Goal: Task Accomplishment & Management: Manage account settings

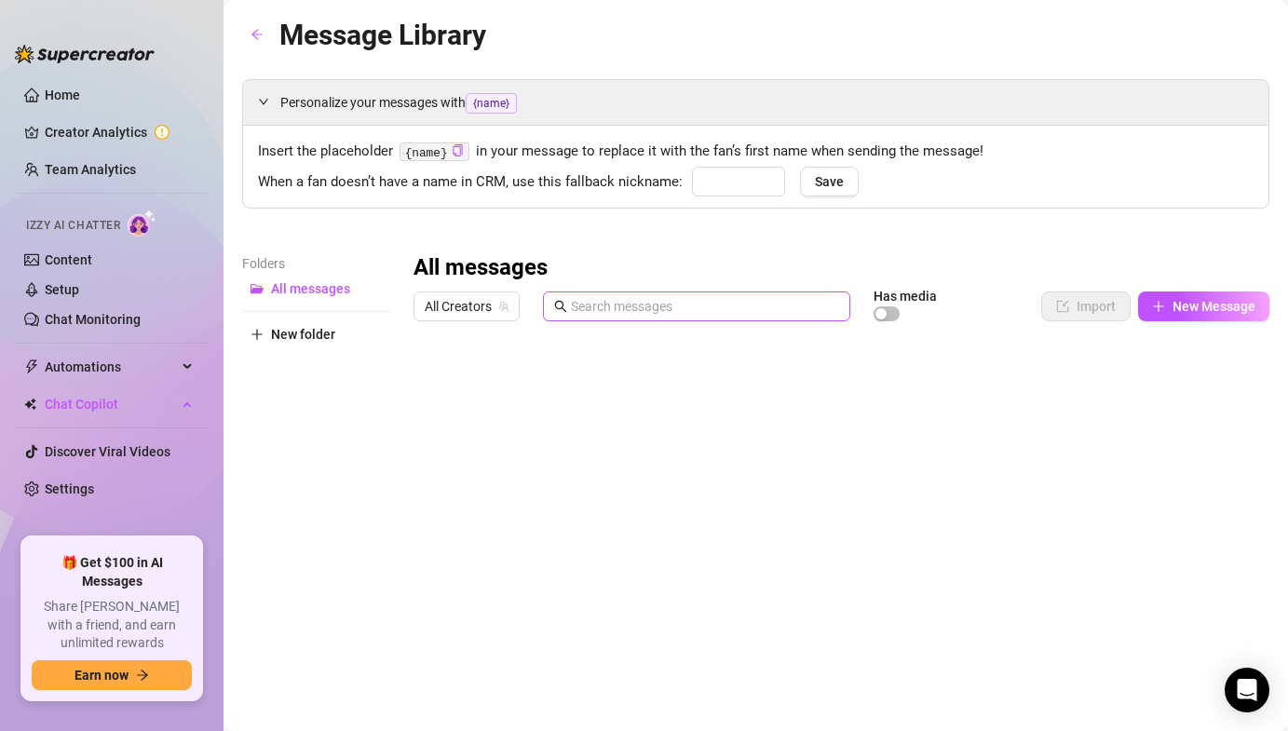
type input "babe"
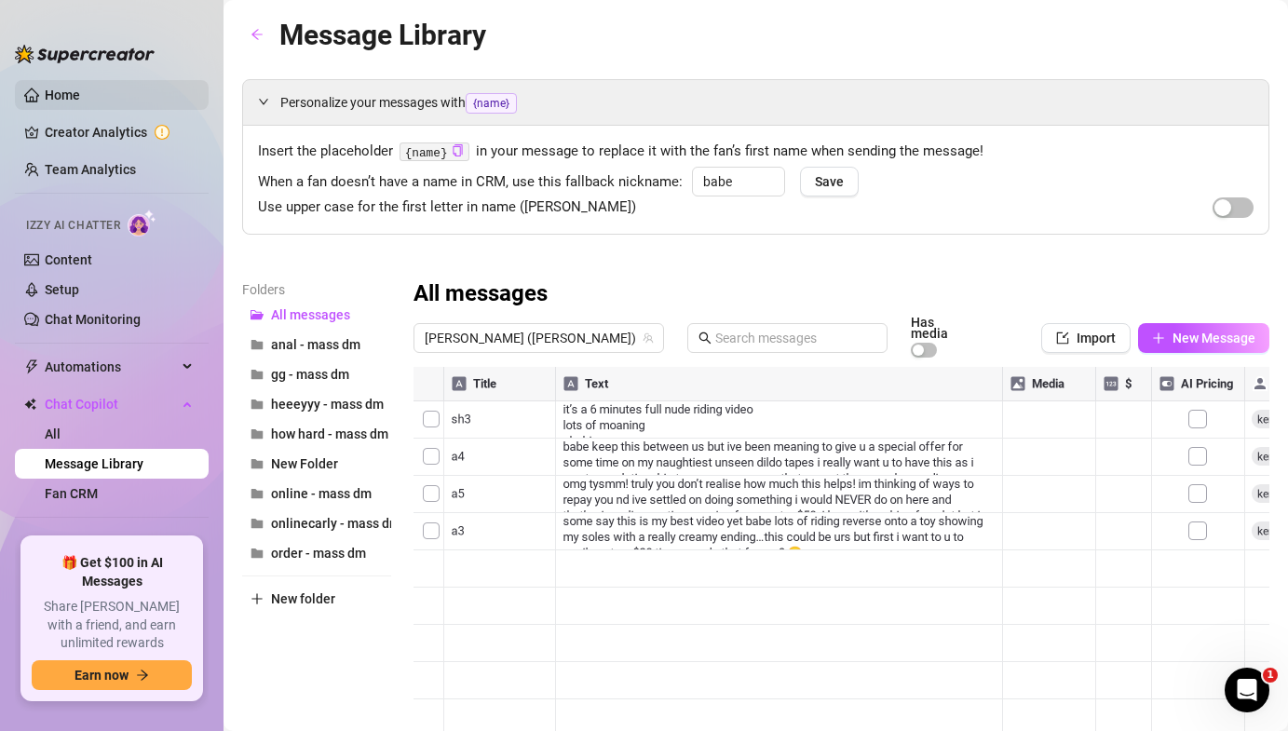
click at [80, 101] on link "Home" at bounding box center [62, 95] width 35 height 15
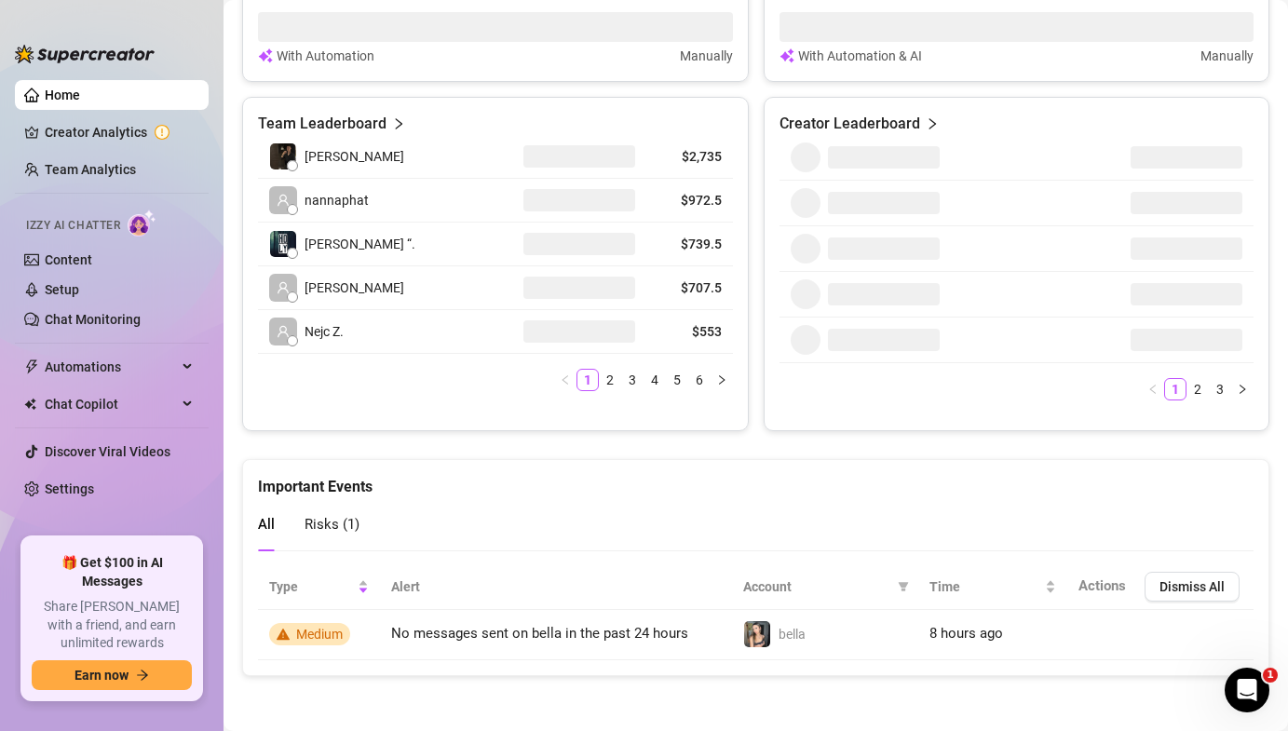
scroll to position [846, 0]
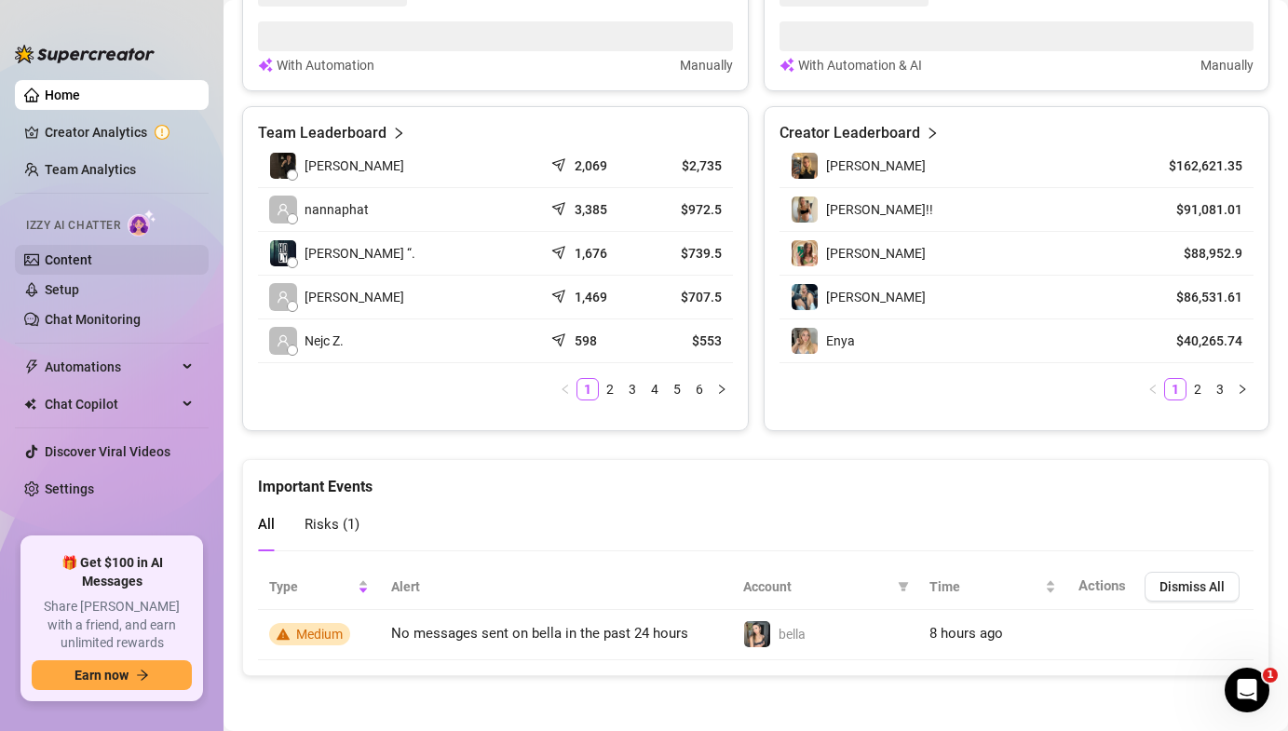
click at [92, 265] on link "Content" at bounding box center [68, 259] width 47 height 15
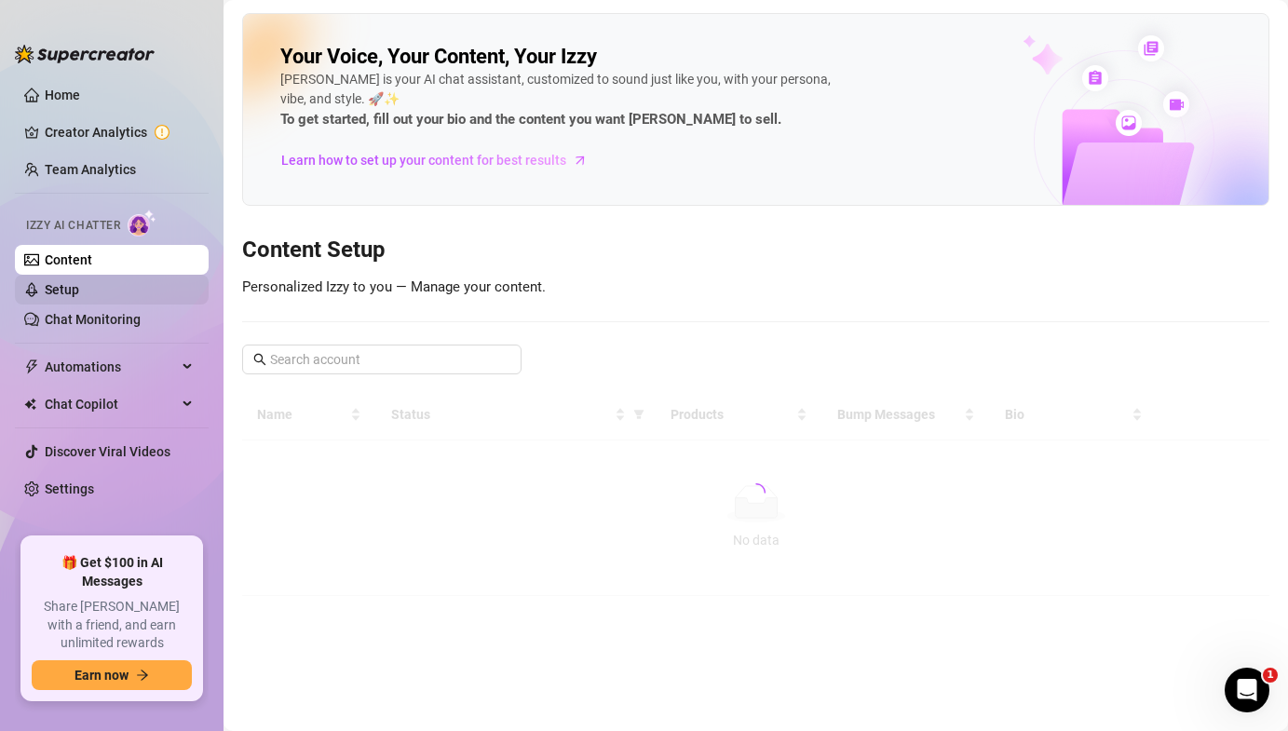
click at [79, 290] on link "Setup" at bounding box center [62, 289] width 34 height 15
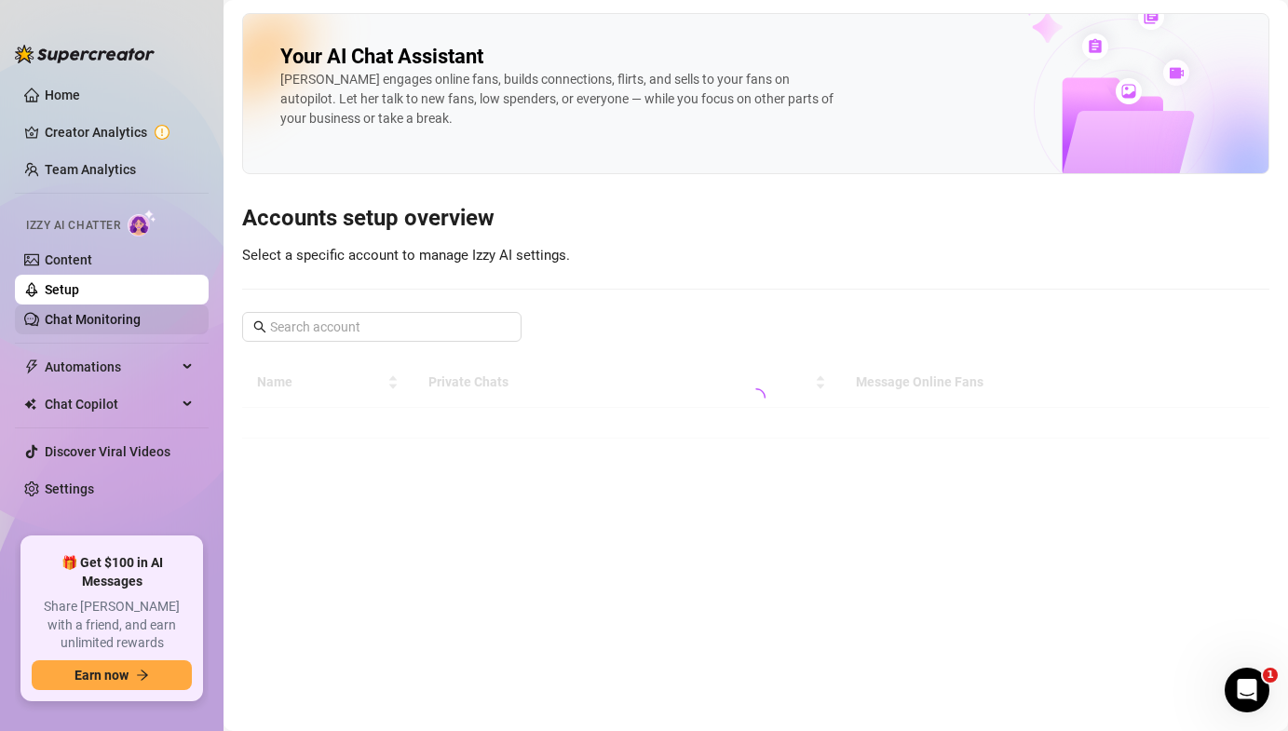
click at [123, 318] on link "Chat Monitoring" at bounding box center [93, 319] width 96 height 15
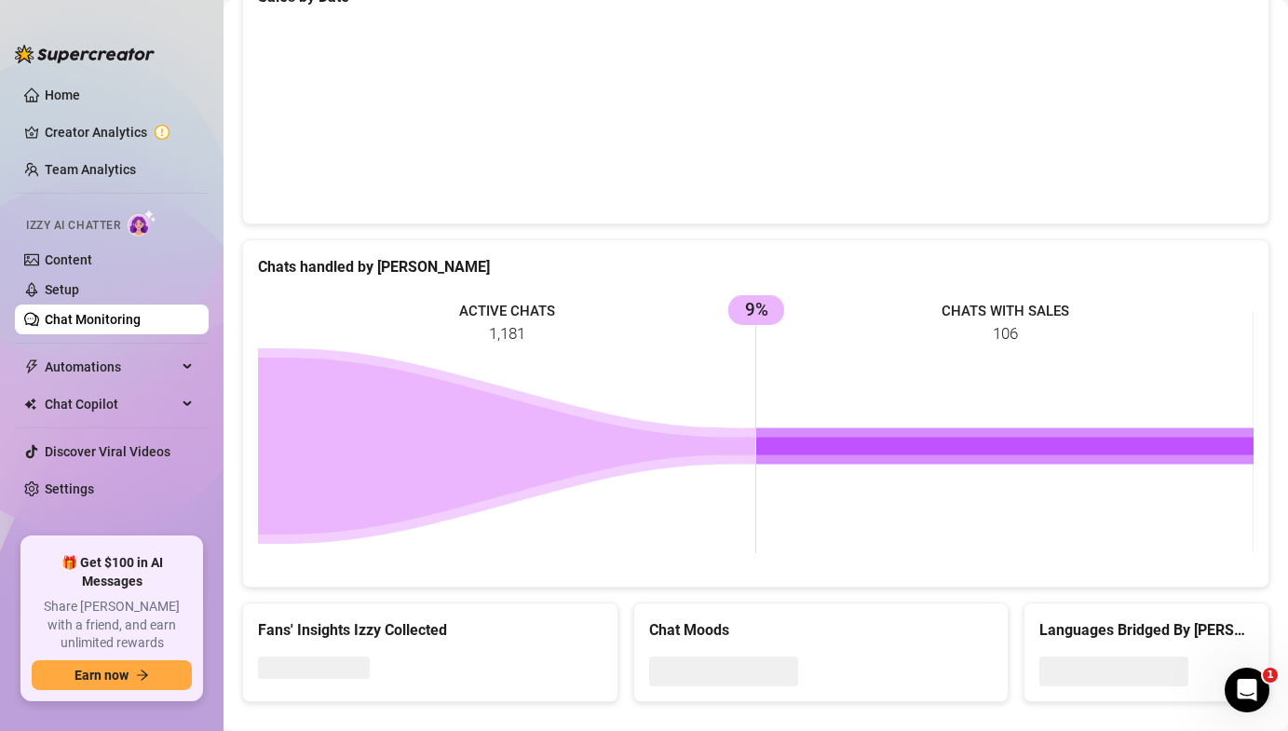
scroll to position [664, 0]
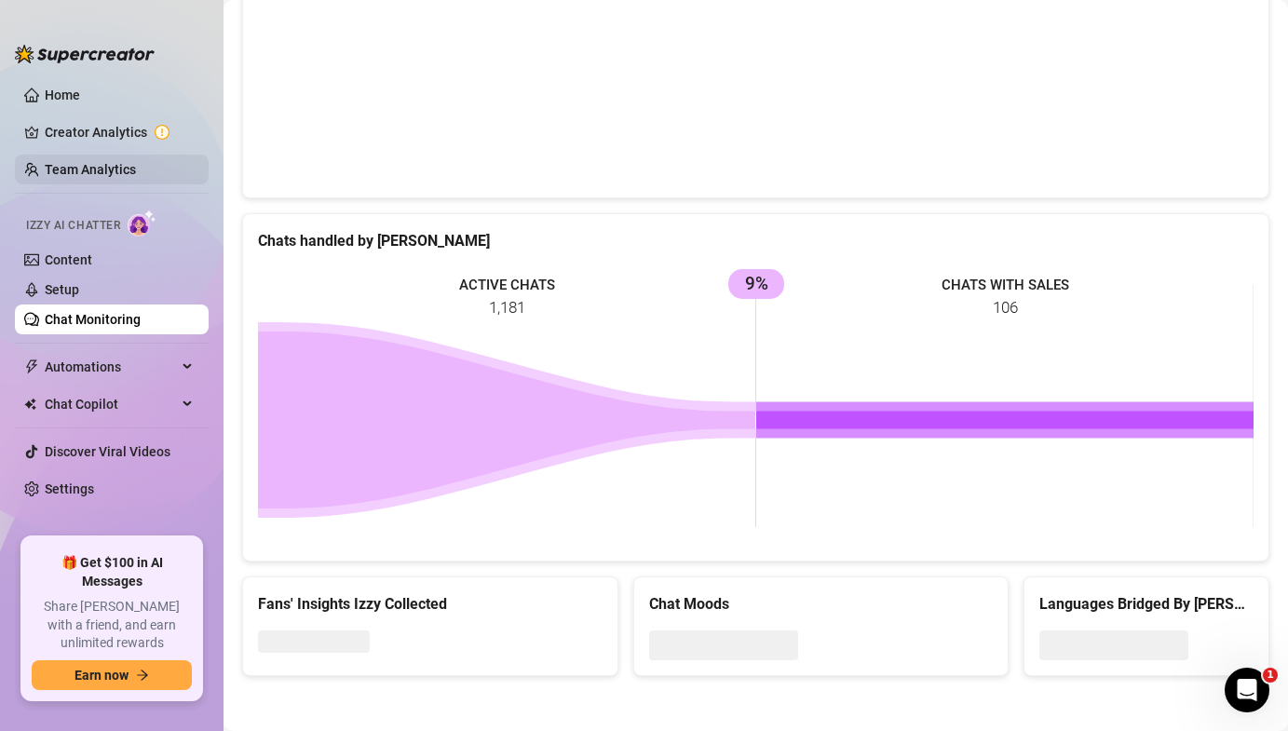
click at [111, 177] on link "Team Analytics" at bounding box center [90, 169] width 91 height 15
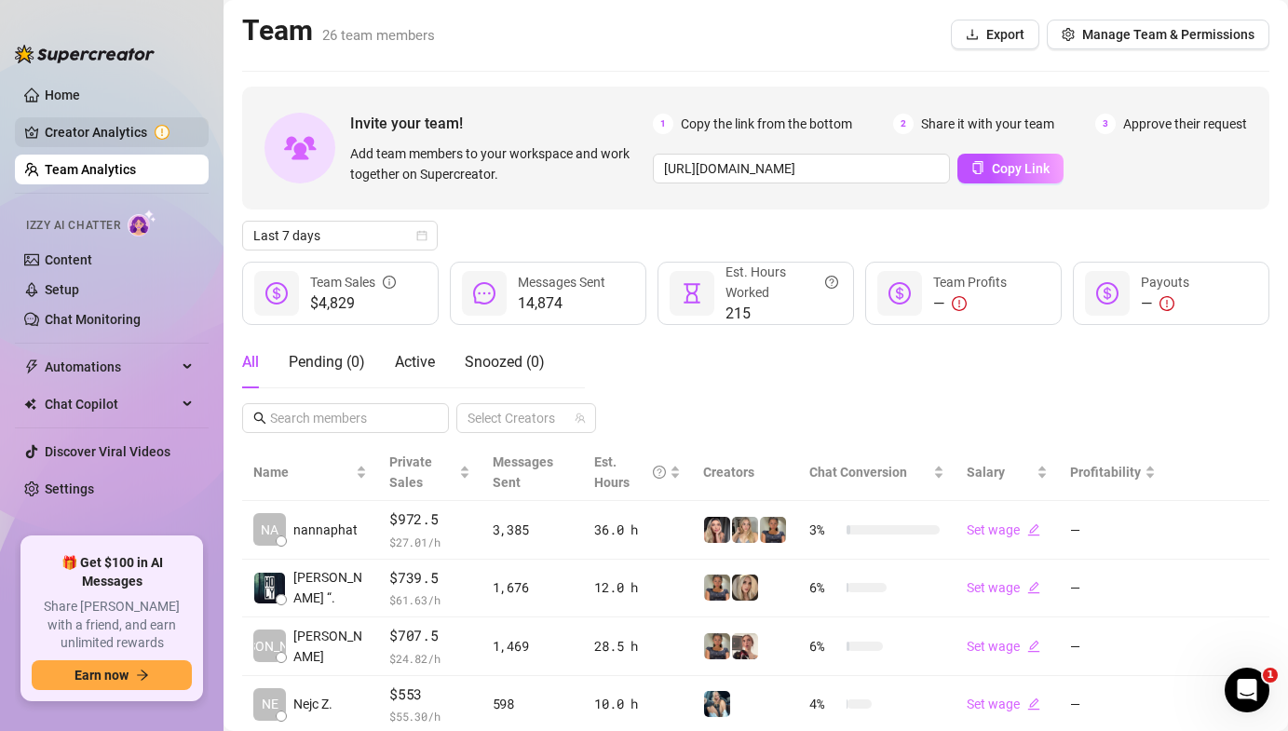
click at [121, 132] on link "Creator Analytics" at bounding box center [119, 132] width 149 height 30
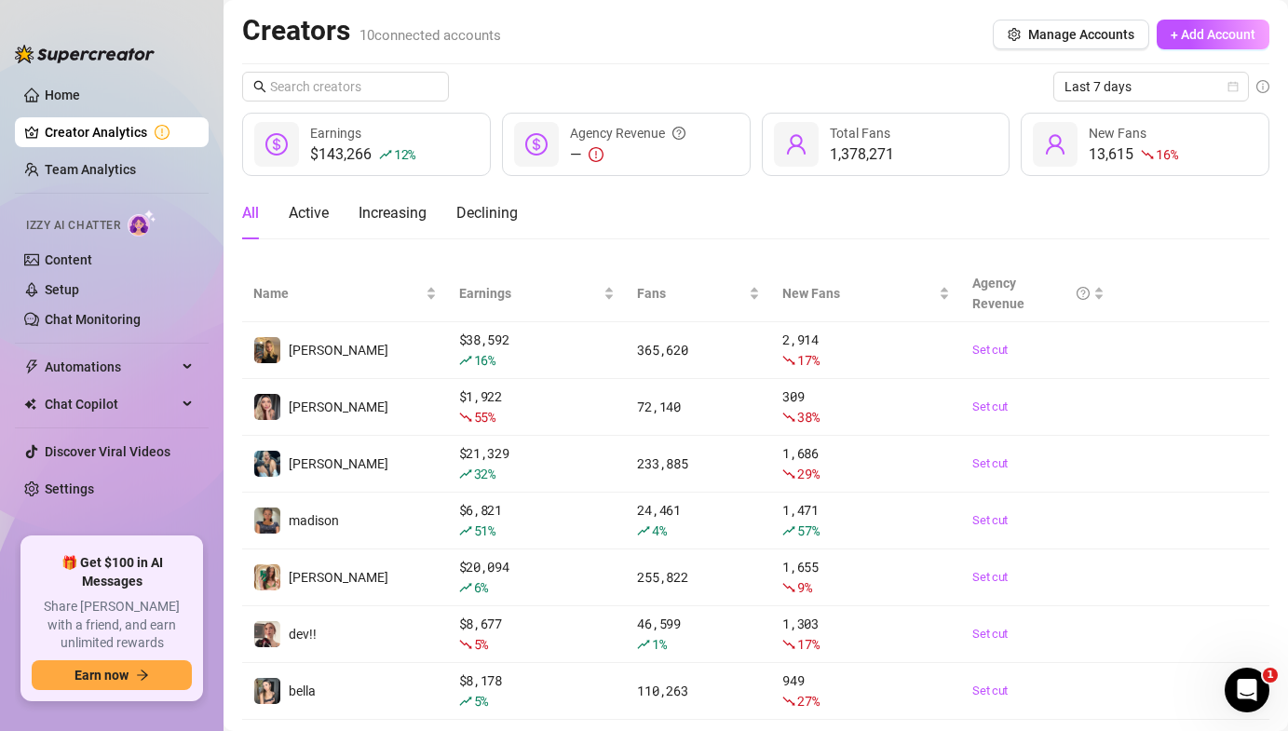
click at [142, 186] on ul "Home Creator Analytics Team Analytics Izzy AI Chatter Content Setup Chat Monito…" at bounding box center [112, 301] width 194 height 457
click at [130, 177] on link "Team Analytics" at bounding box center [90, 169] width 91 height 15
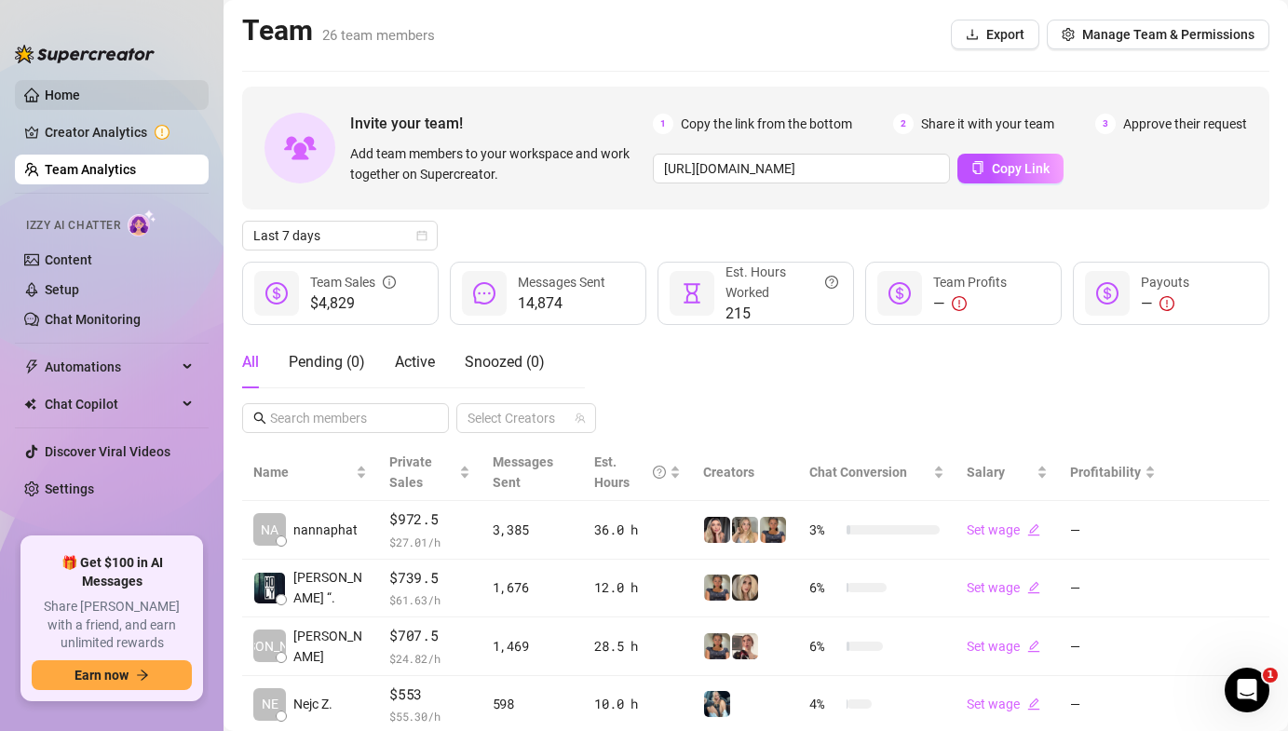
click at [80, 102] on link "Home" at bounding box center [62, 95] width 35 height 15
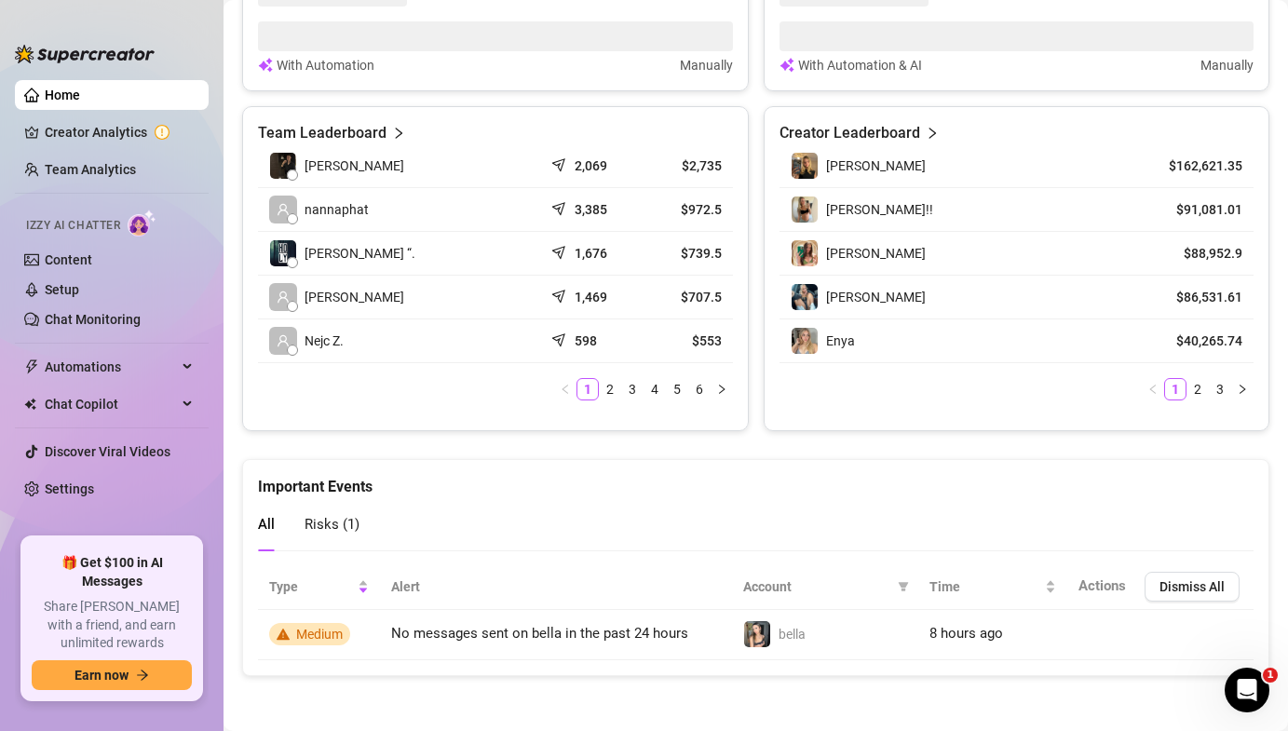
scroll to position [853, 0]
click at [330, 516] on span "Risks ( 1 )" at bounding box center [332, 524] width 55 height 17
click at [284, 536] on div "All Risks ( 1 )" at bounding box center [309, 524] width 102 height 53
click at [277, 536] on div "All Risks ( 1 )" at bounding box center [309, 524] width 102 height 53
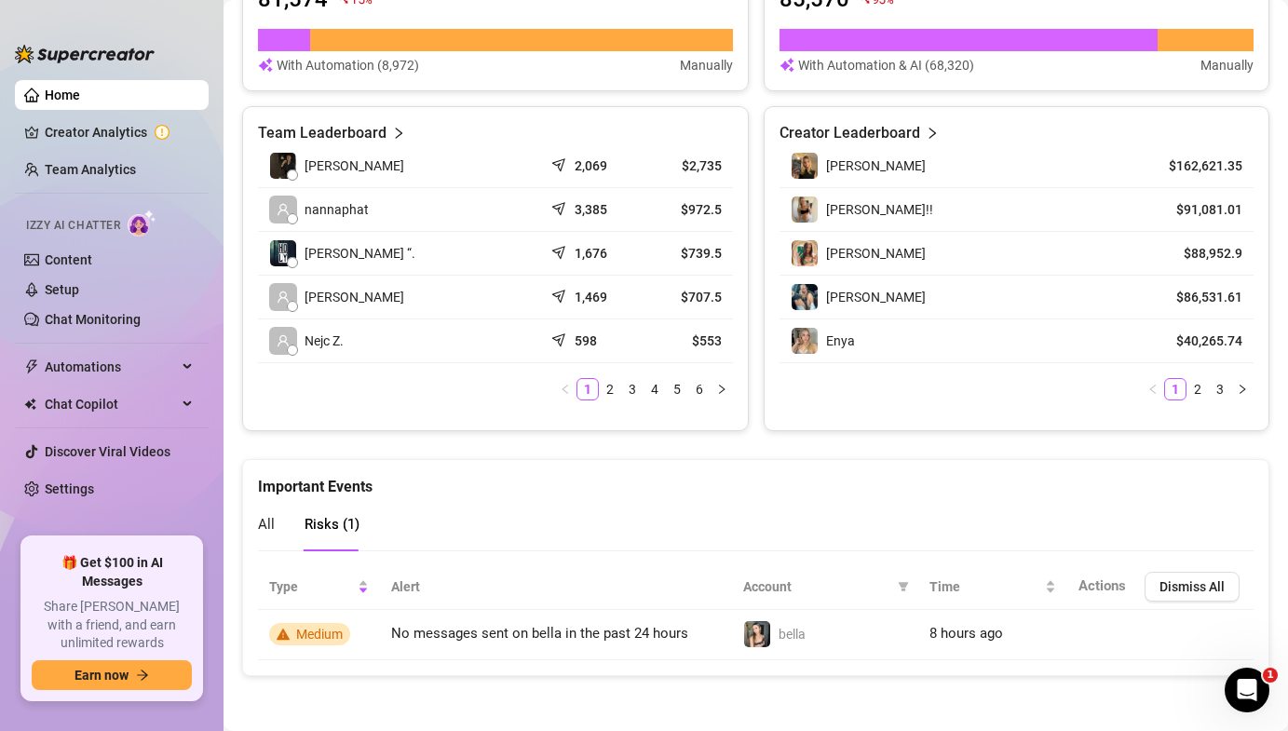
click at [269, 518] on span "All" at bounding box center [266, 524] width 17 height 17
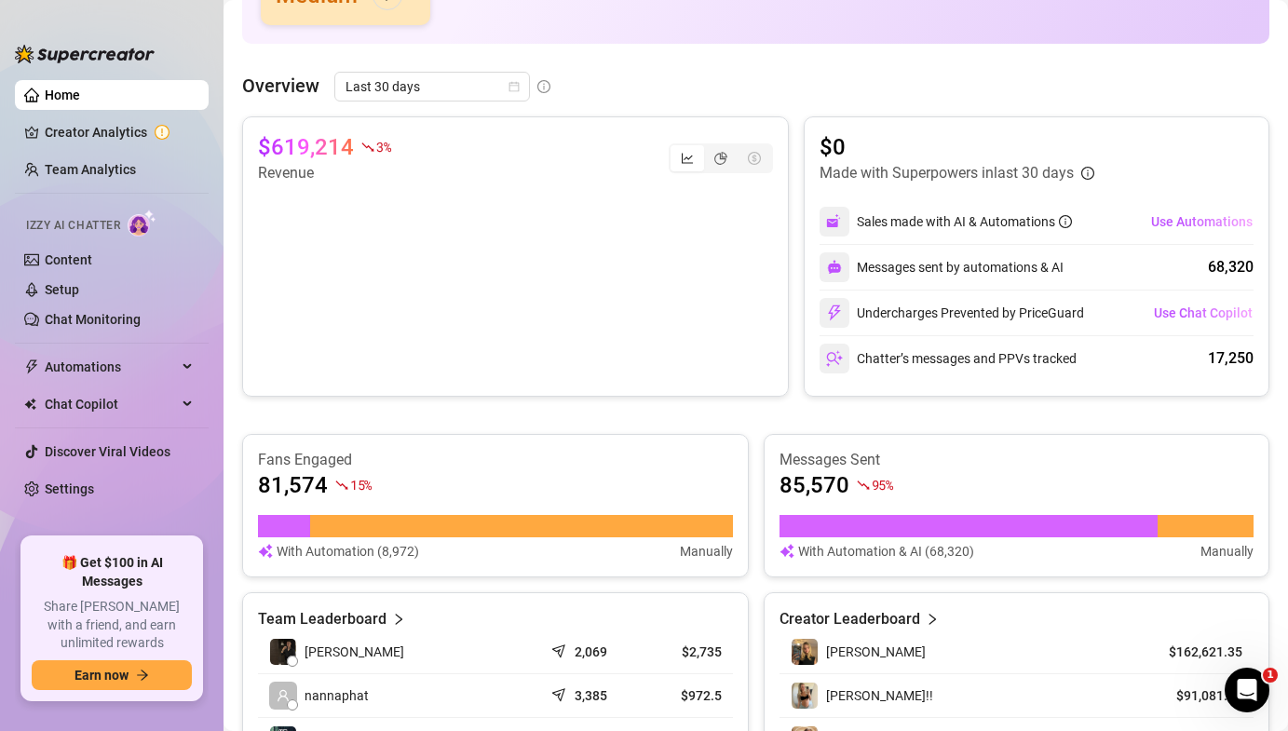
scroll to position [321, 0]
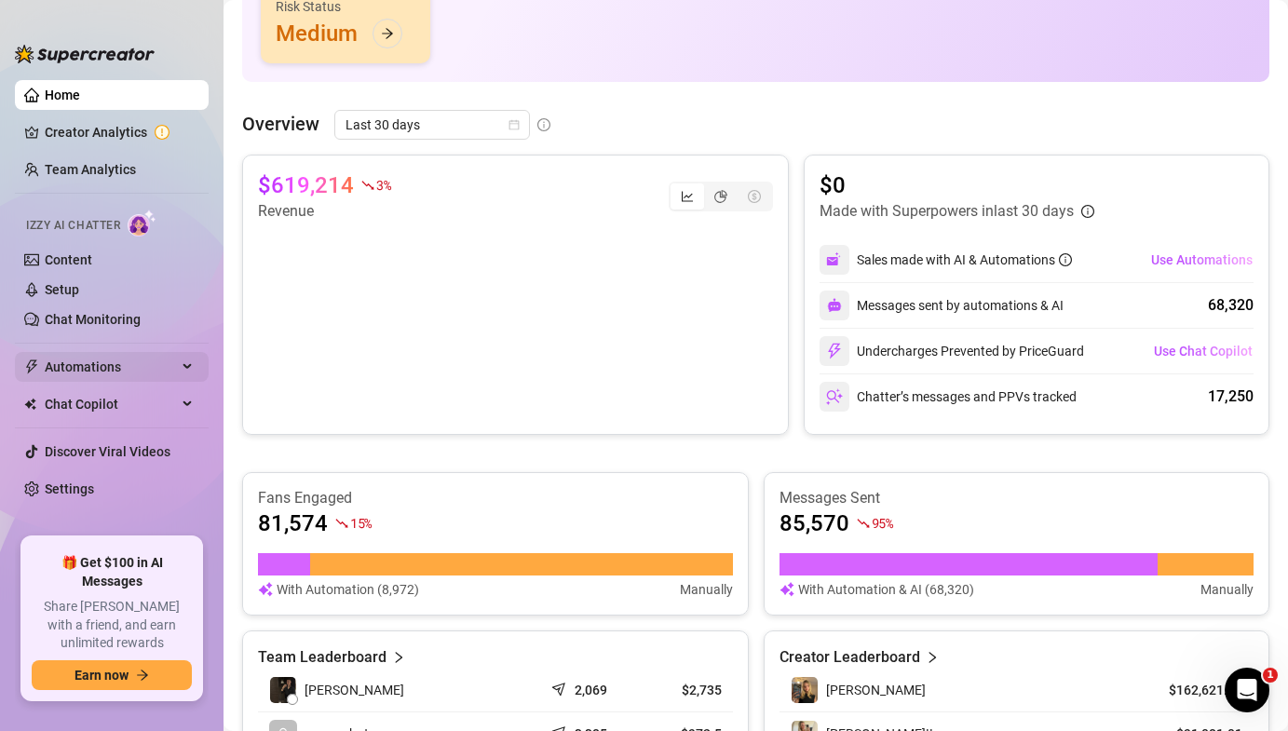
click at [145, 373] on span "Automations" at bounding box center [111, 367] width 132 height 30
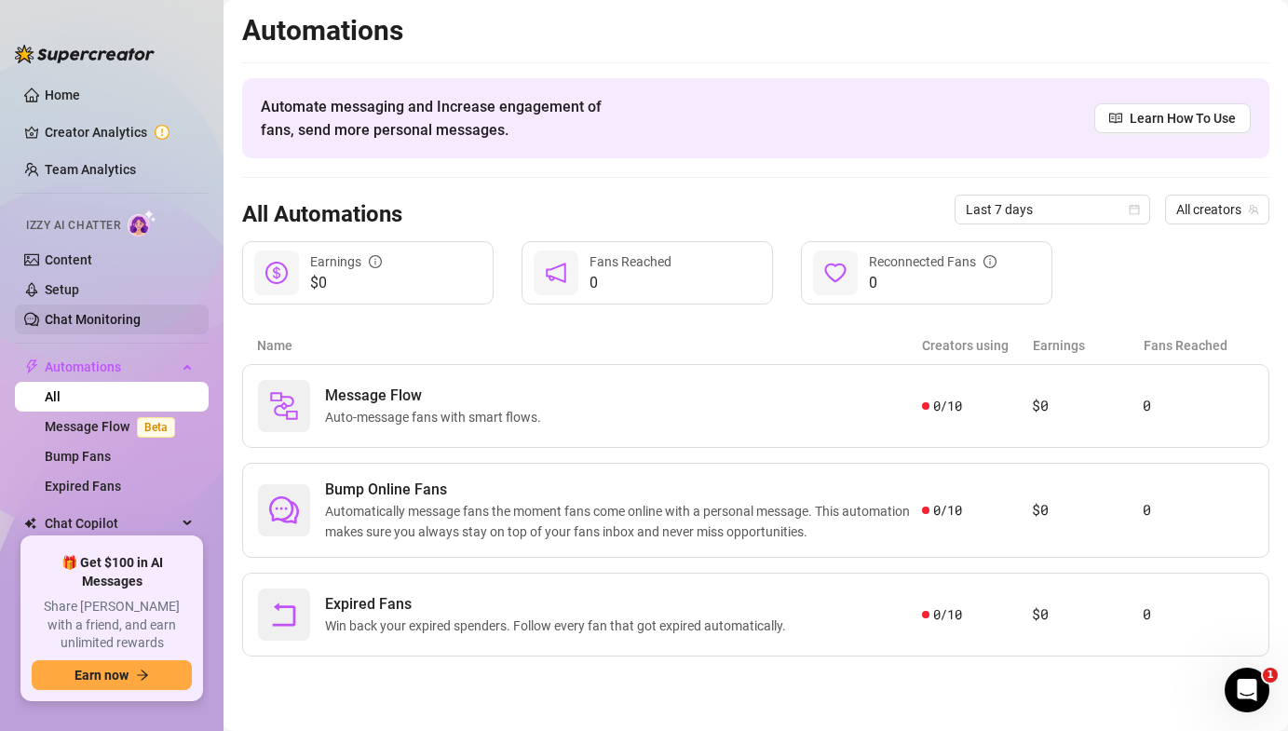
click at [141, 312] on link "Chat Monitoring" at bounding box center [93, 319] width 96 height 15
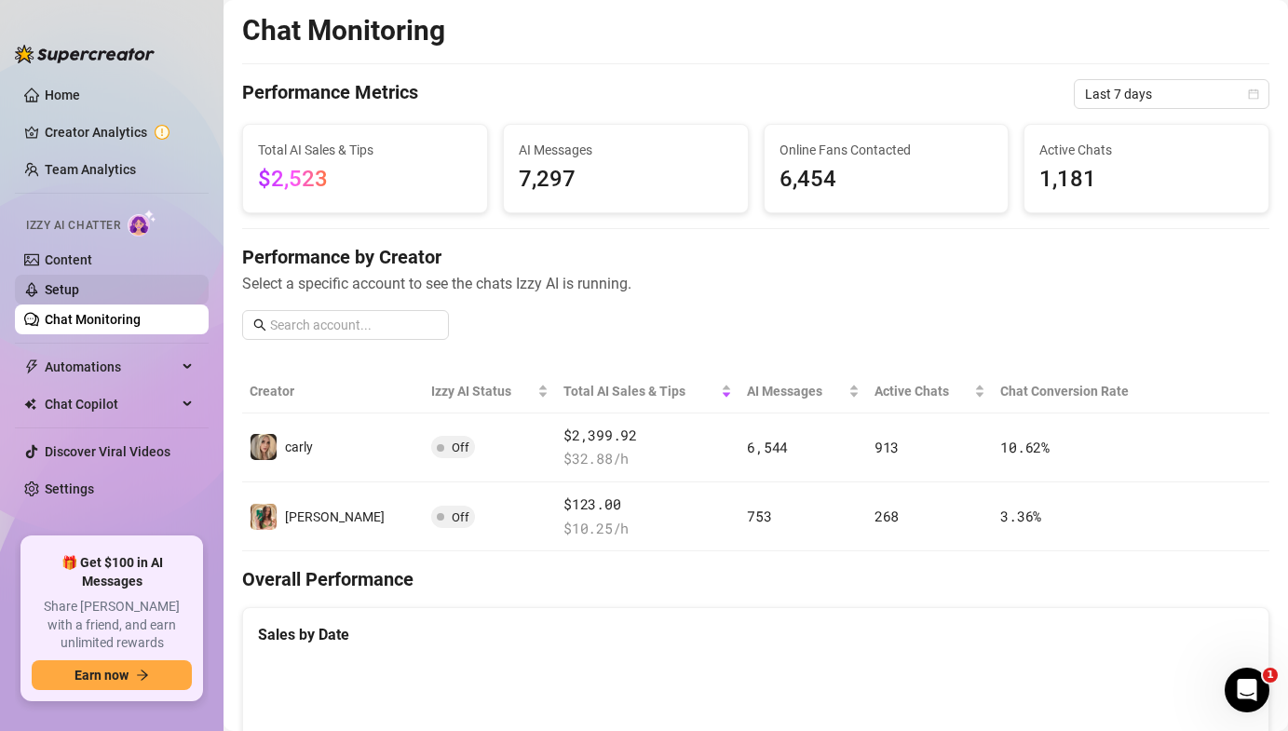
click at [79, 282] on link "Setup" at bounding box center [62, 289] width 34 height 15
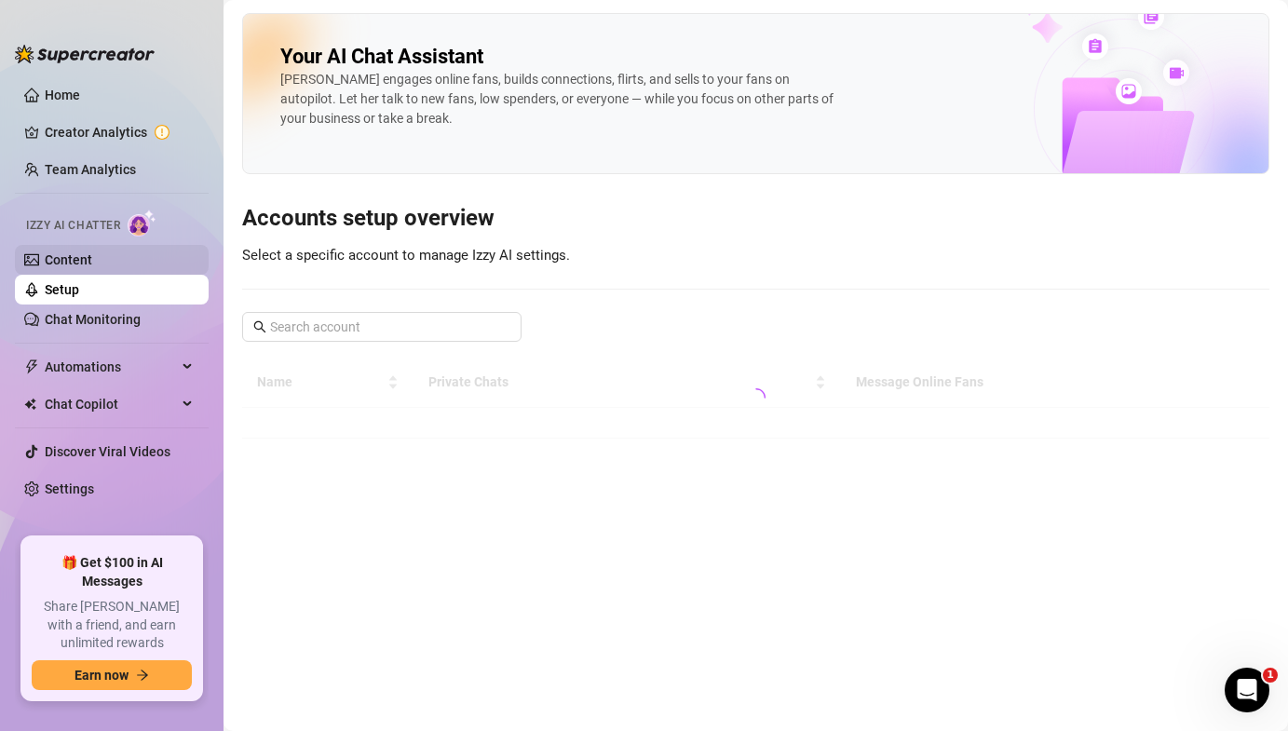
click at [92, 255] on link "Content" at bounding box center [68, 259] width 47 height 15
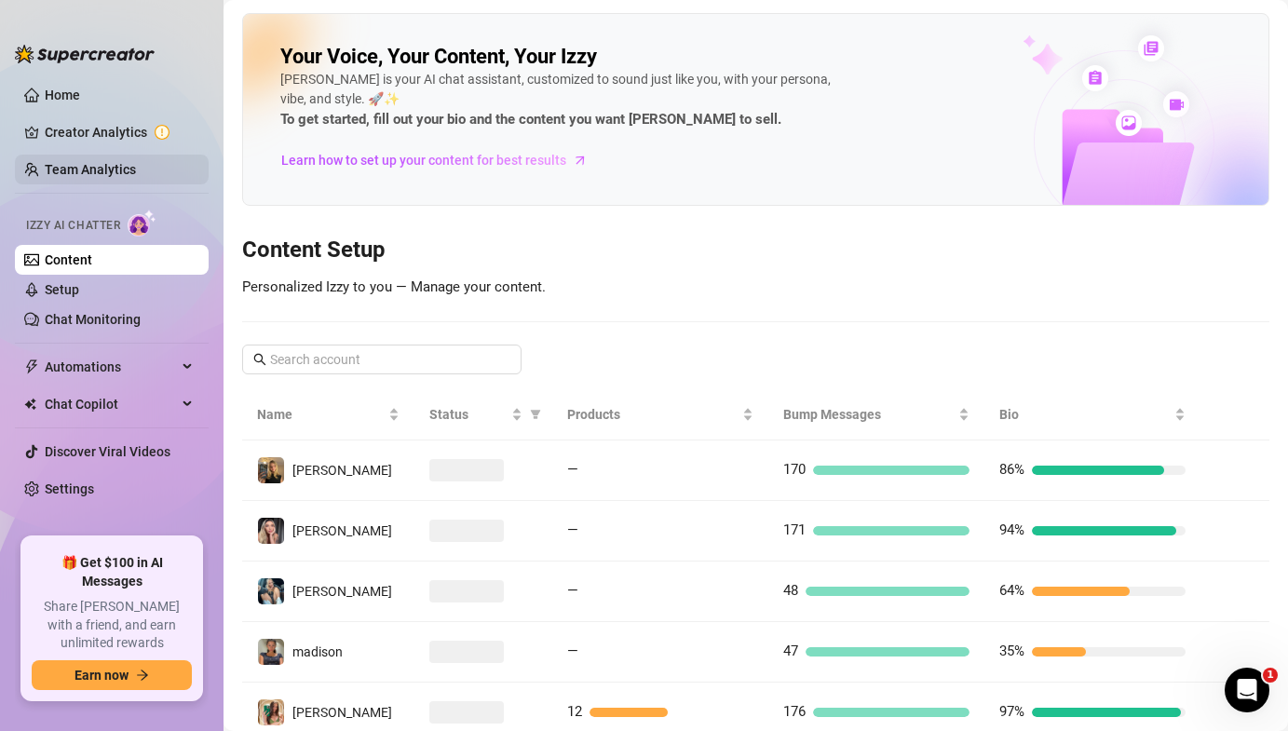
click at [128, 175] on link "Team Analytics" at bounding box center [90, 169] width 91 height 15
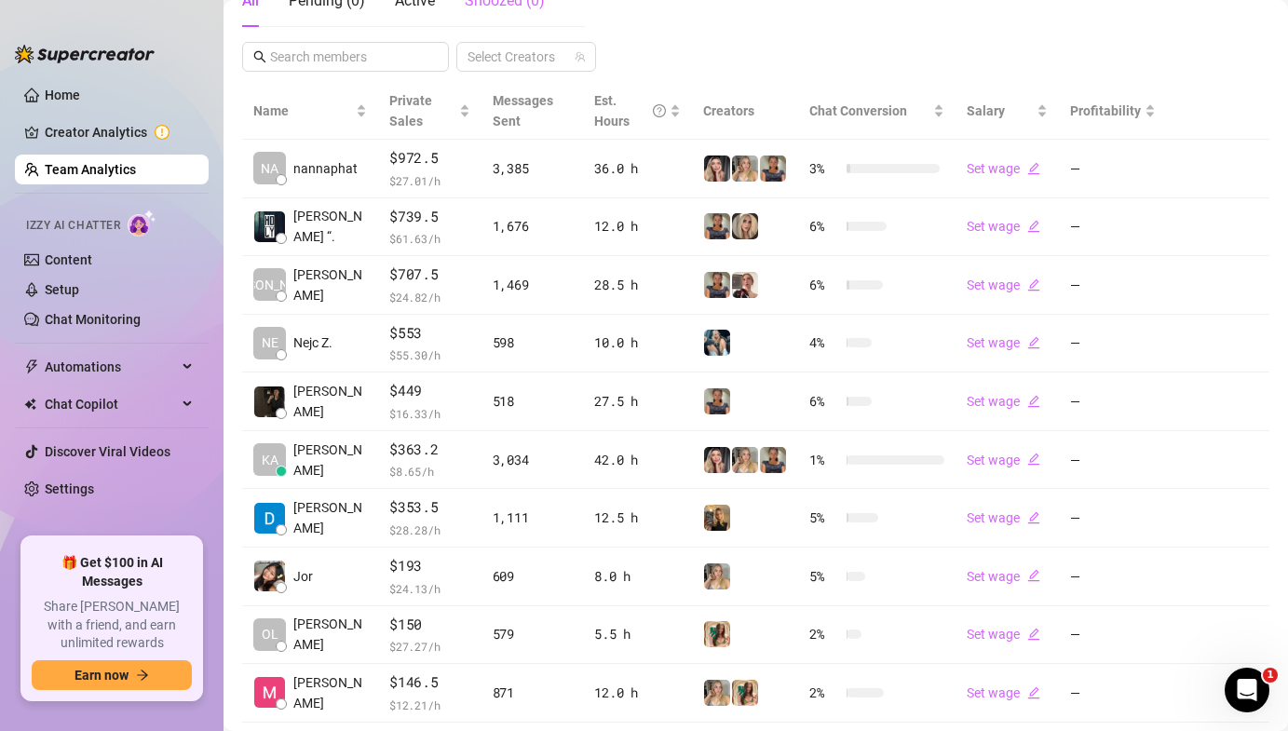
scroll to position [460, 0]
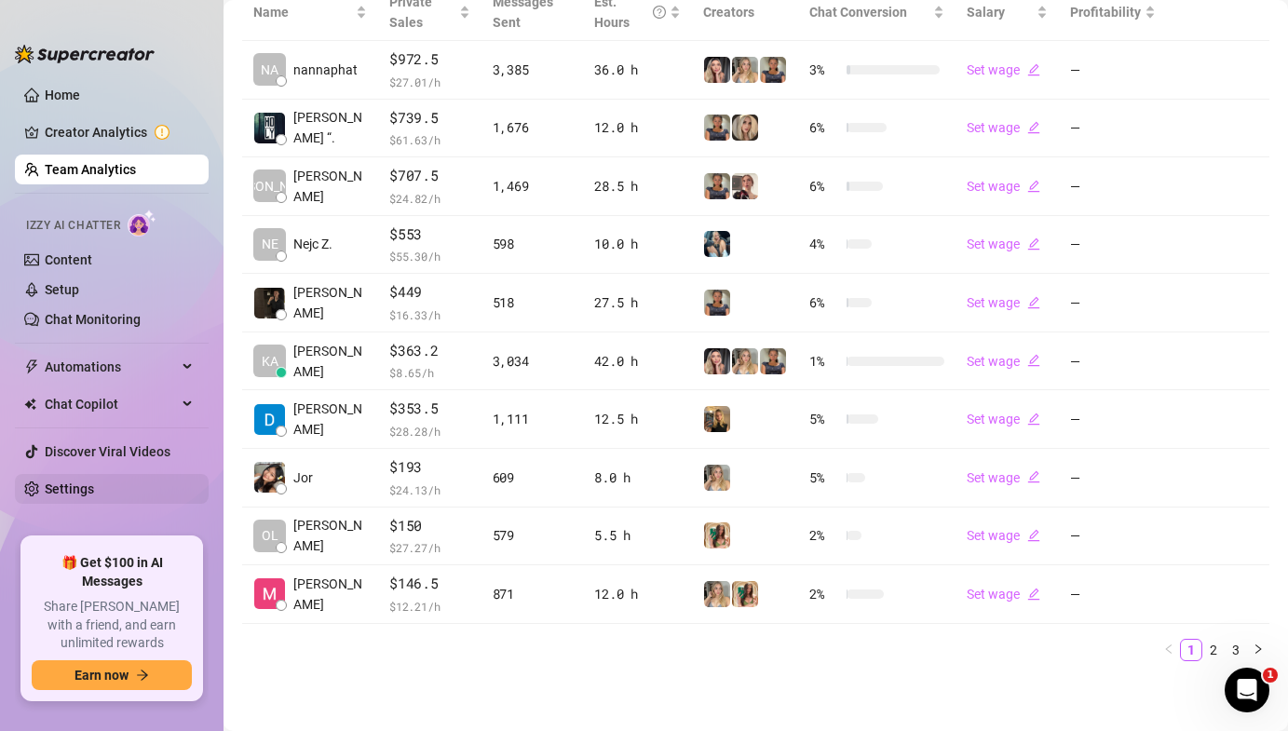
click at [94, 481] on link "Settings" at bounding box center [69, 488] width 49 height 15
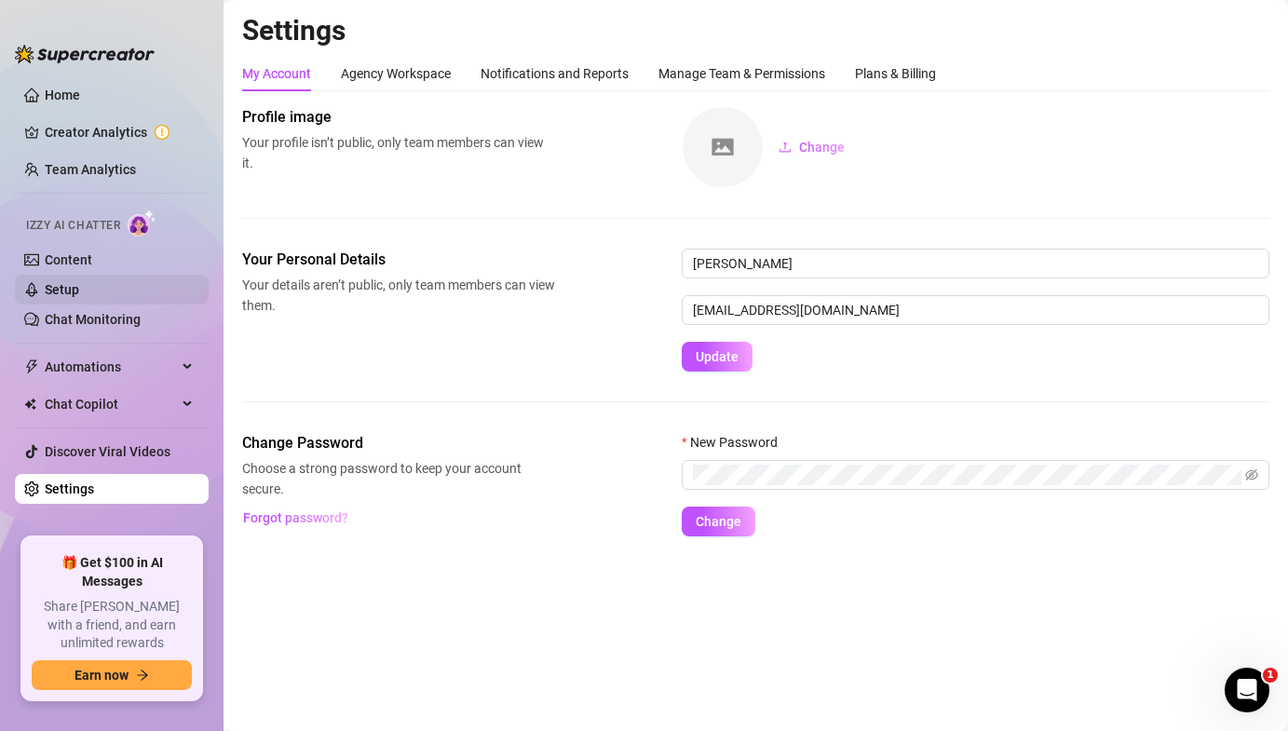
click at [79, 295] on link "Setup" at bounding box center [62, 289] width 34 height 15
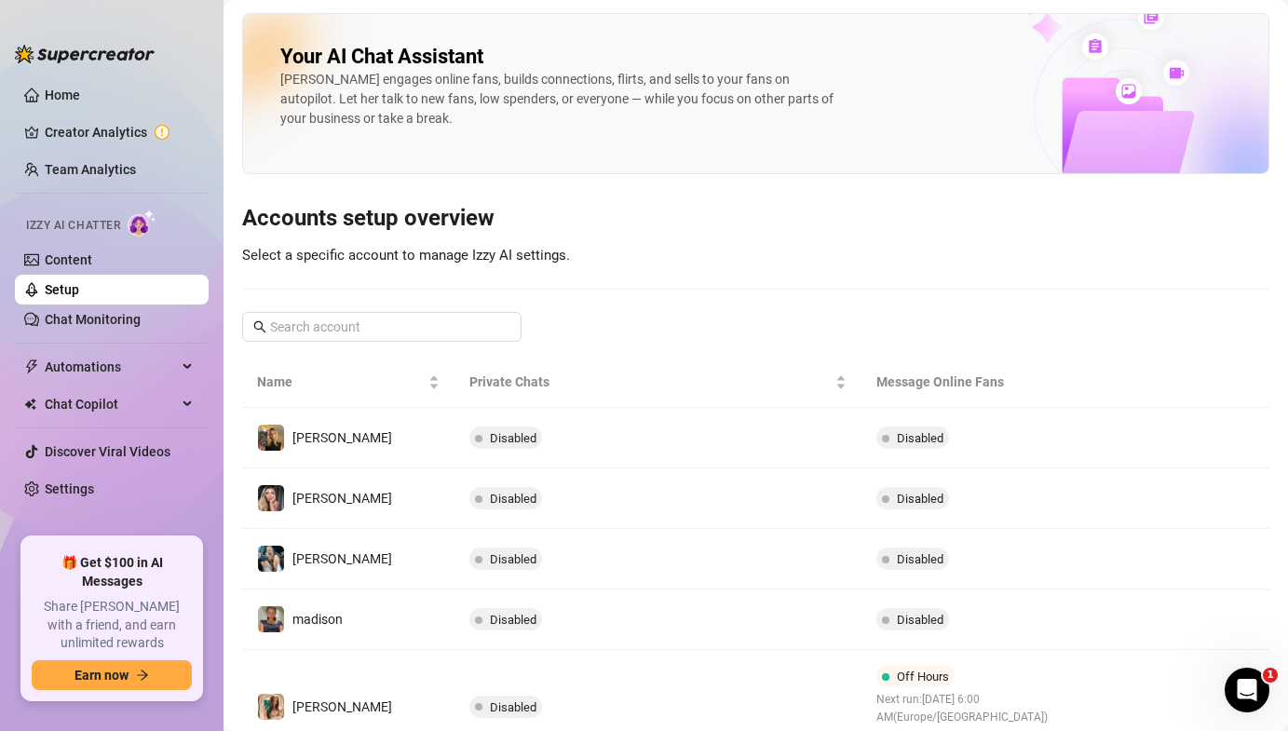
click at [79, 282] on link "Setup" at bounding box center [62, 289] width 34 height 15
click at [92, 267] on link "Content" at bounding box center [68, 259] width 47 height 15
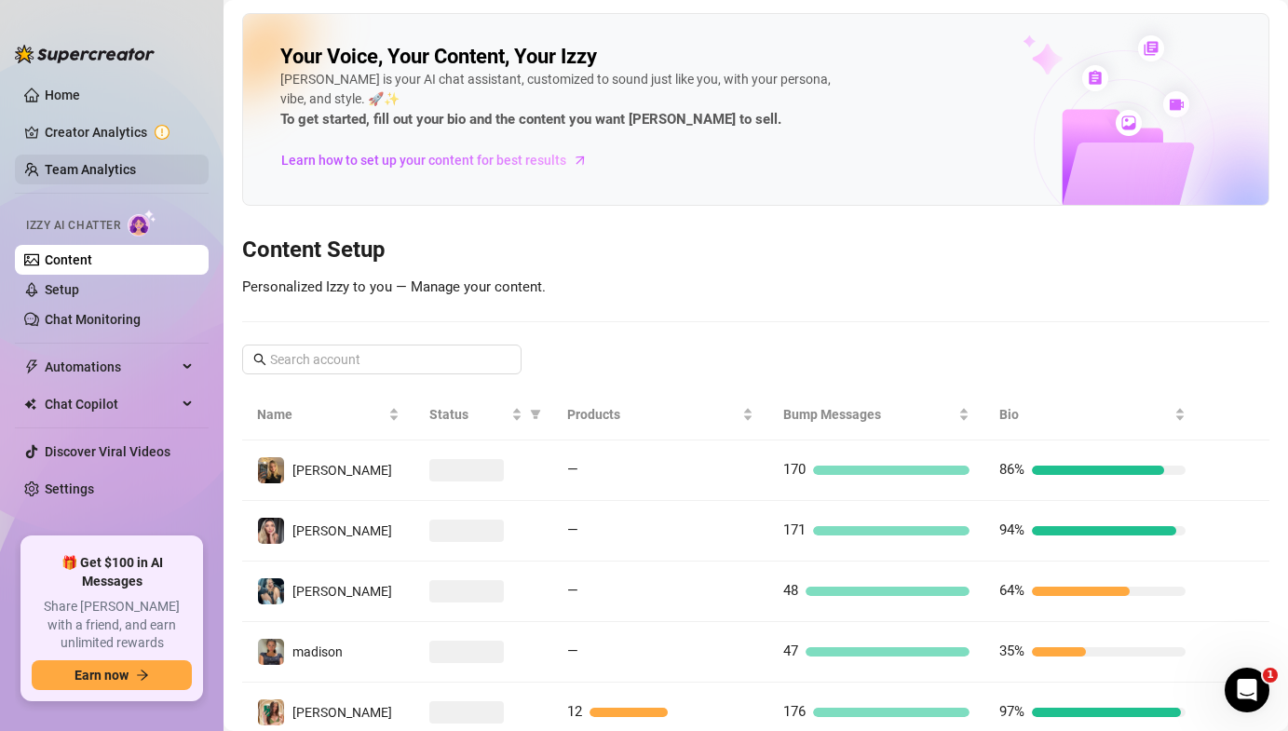
click at [136, 167] on link "Team Analytics" at bounding box center [90, 169] width 91 height 15
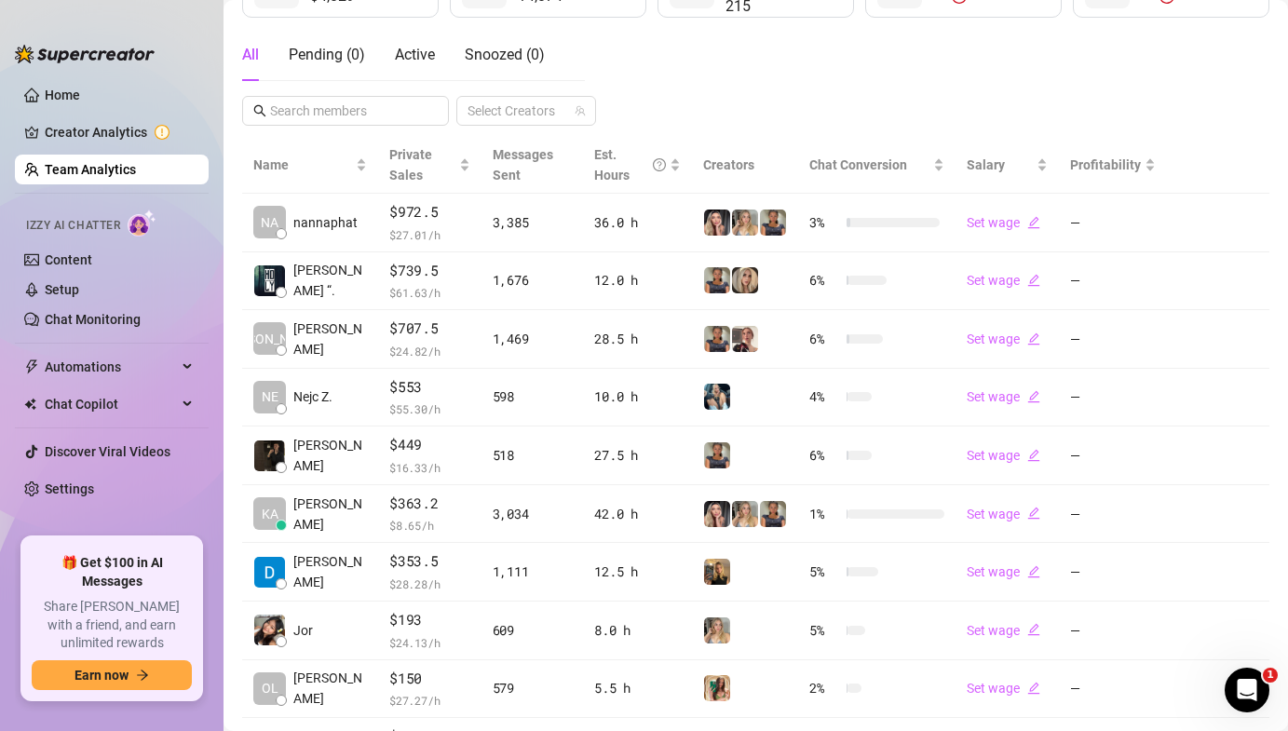
scroll to position [460, 0]
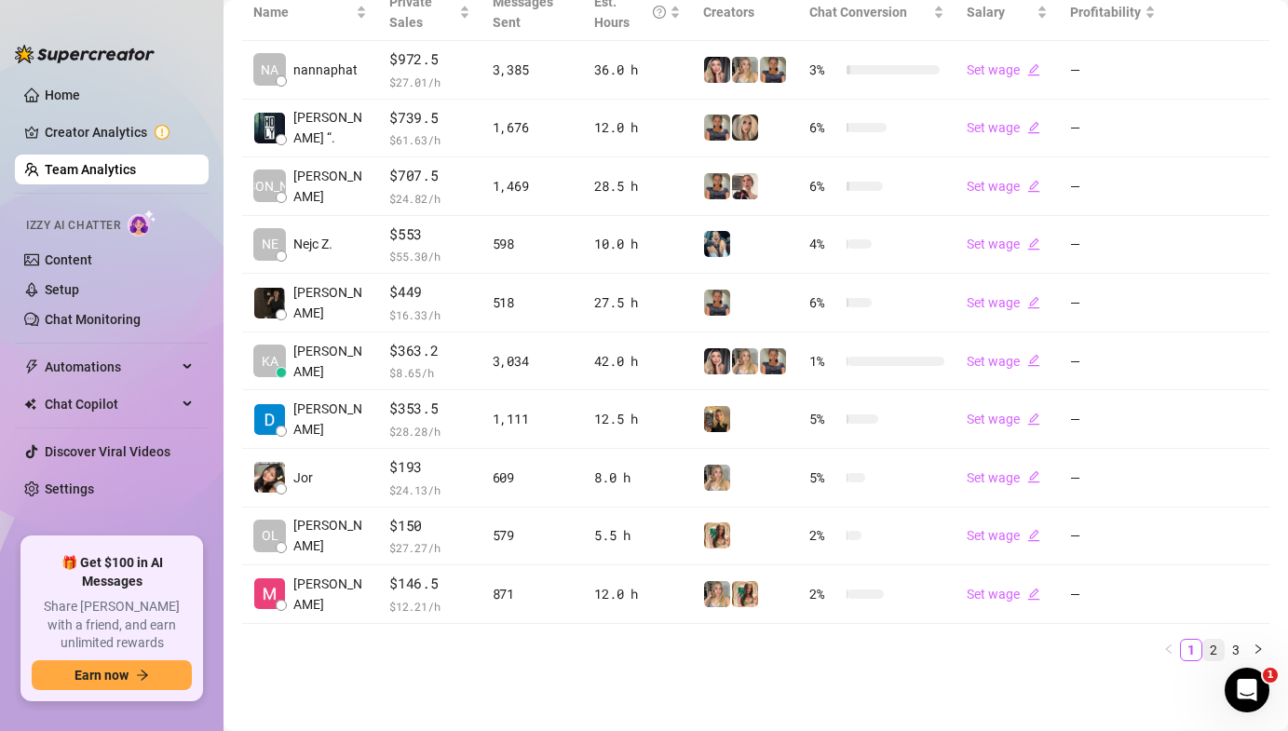
click at [1207, 654] on link "2" at bounding box center [1213, 650] width 20 height 20
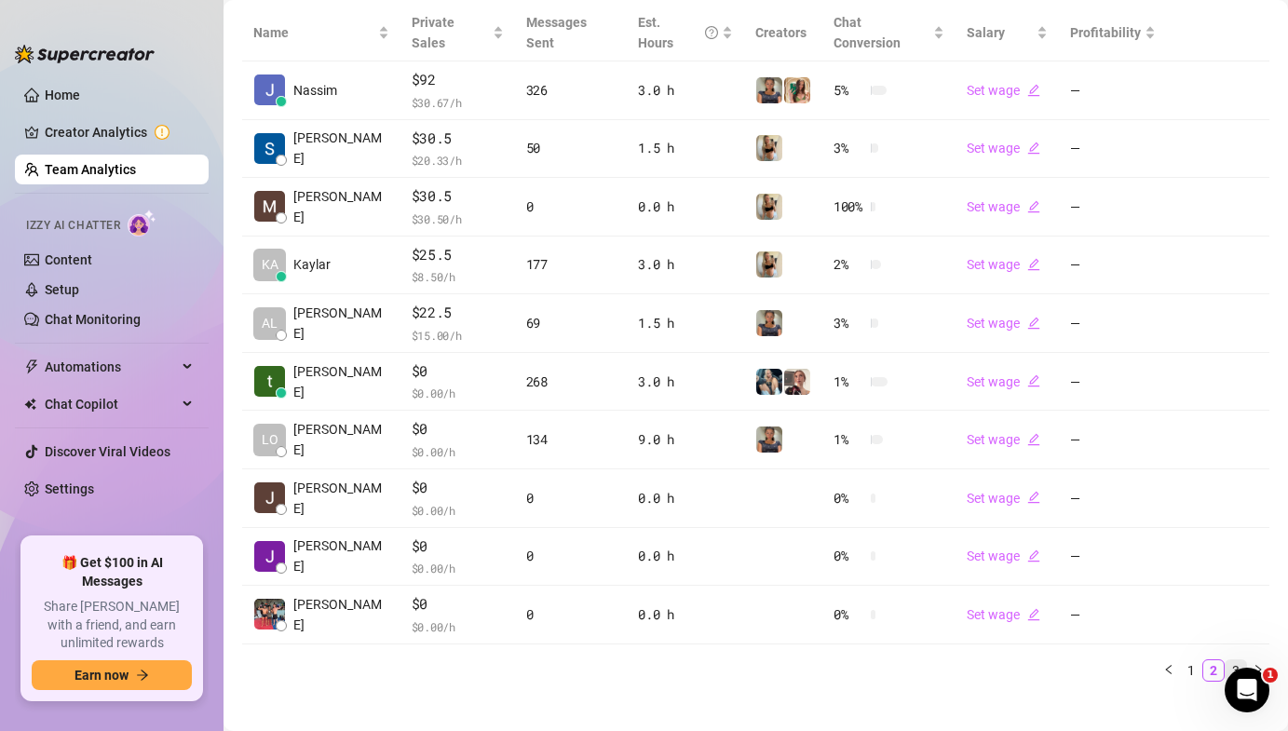
click at [1232, 660] on link "3" at bounding box center [1236, 670] width 20 height 20
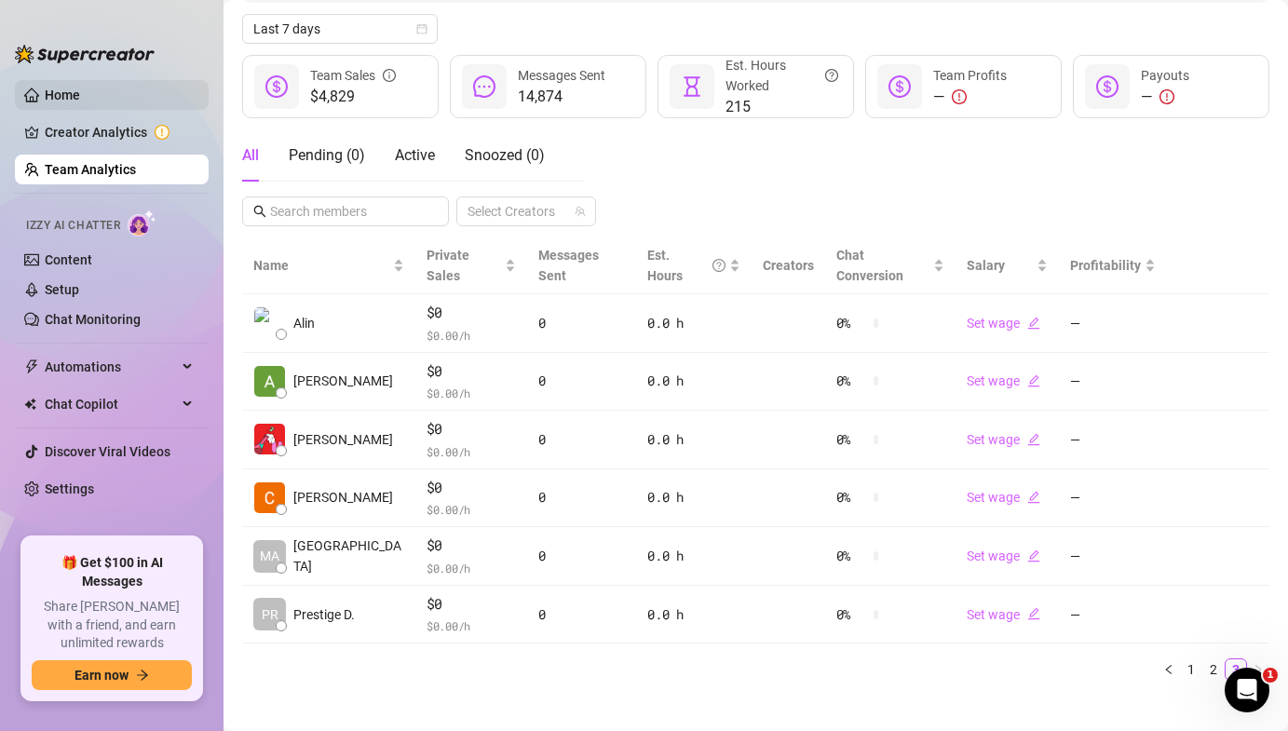
click at [80, 102] on link "Home" at bounding box center [62, 95] width 35 height 15
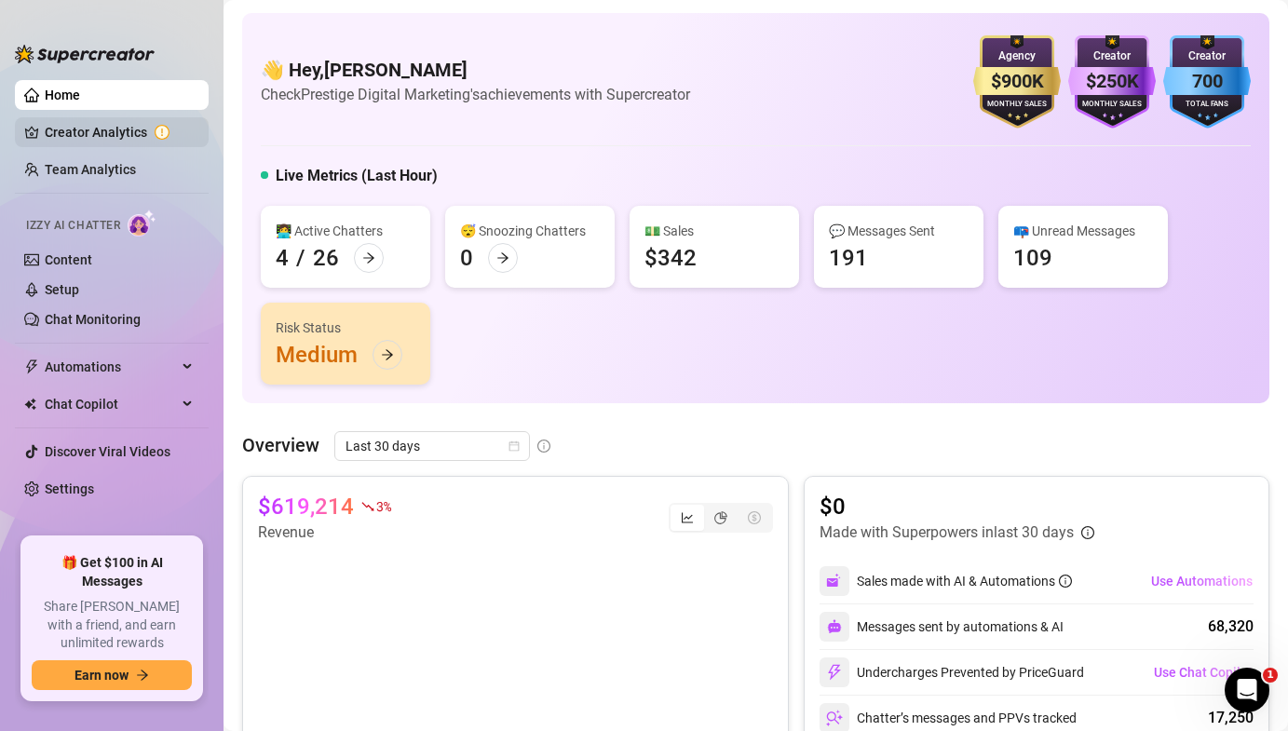
click at [161, 129] on link "Creator Analytics" at bounding box center [119, 132] width 149 height 30
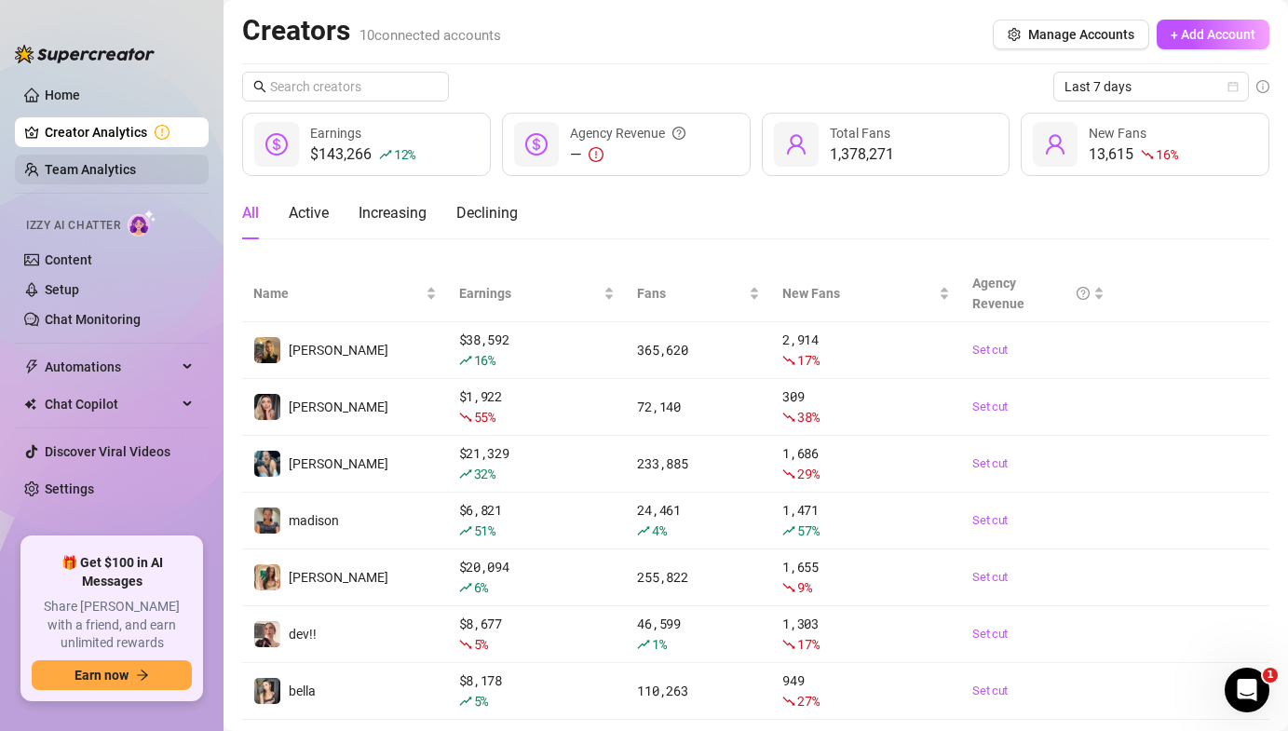
click at [136, 177] on link "Team Analytics" at bounding box center [90, 169] width 91 height 15
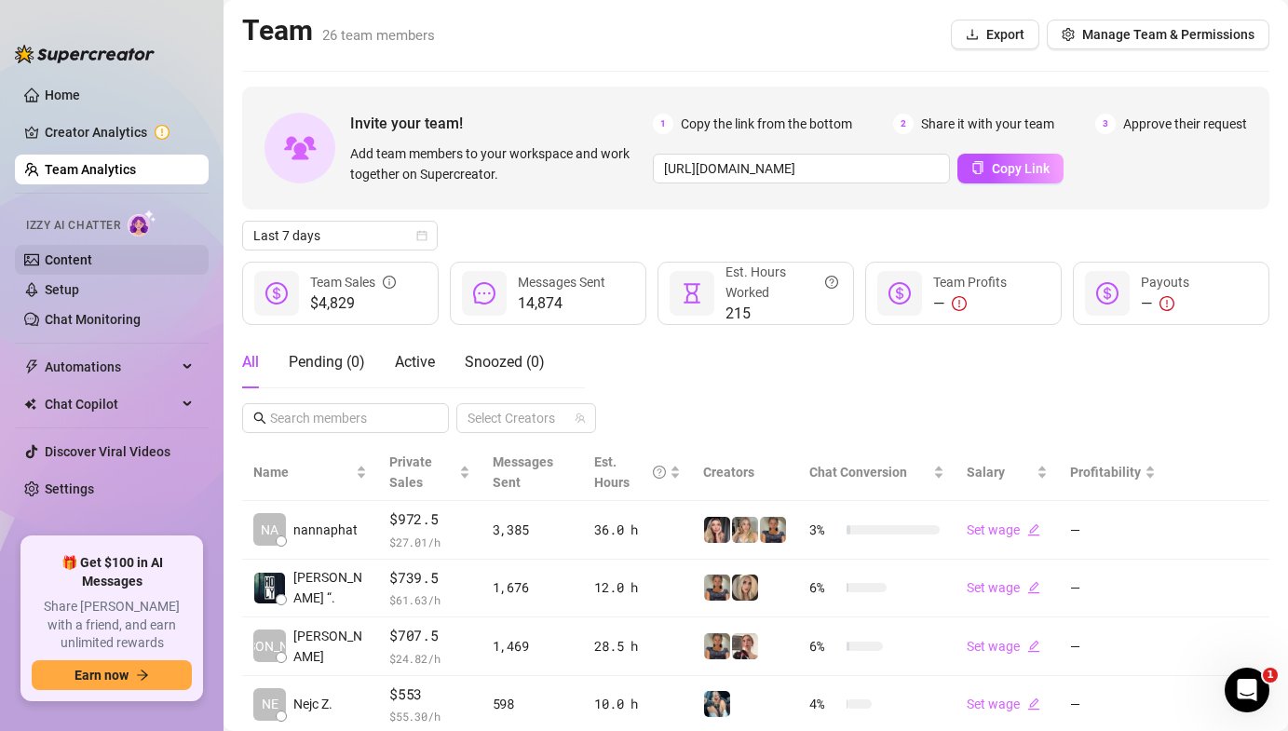
click at [92, 254] on link "Content" at bounding box center [68, 259] width 47 height 15
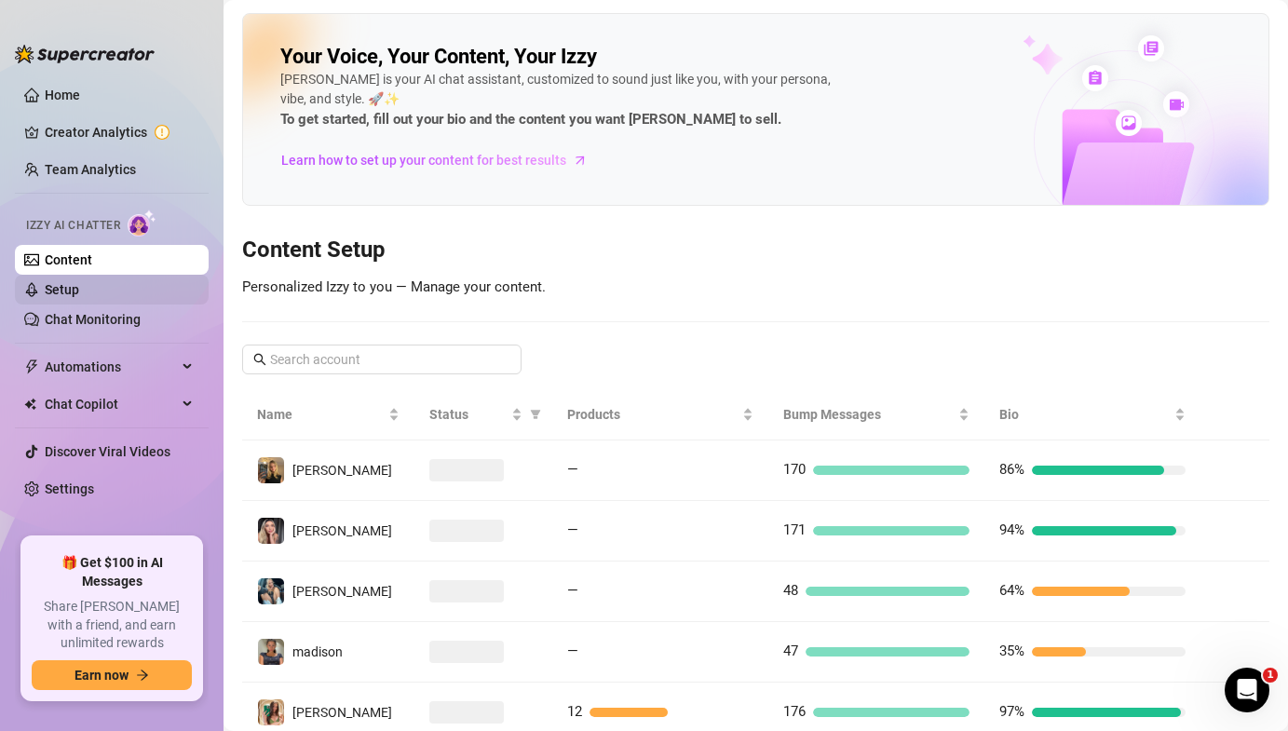
click at [79, 282] on link "Setup" at bounding box center [62, 289] width 34 height 15
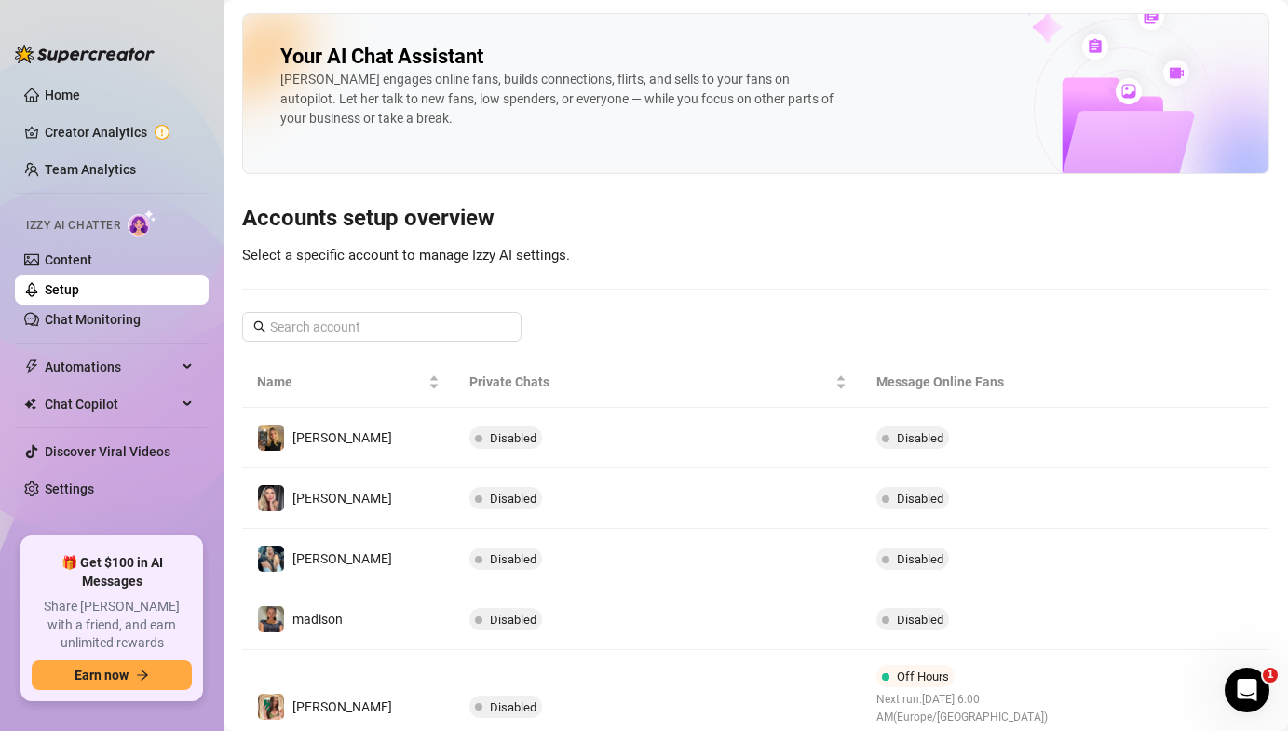
click at [79, 297] on link "Setup" at bounding box center [62, 289] width 34 height 15
click at [135, 317] on link "Chat Monitoring" at bounding box center [93, 319] width 96 height 15
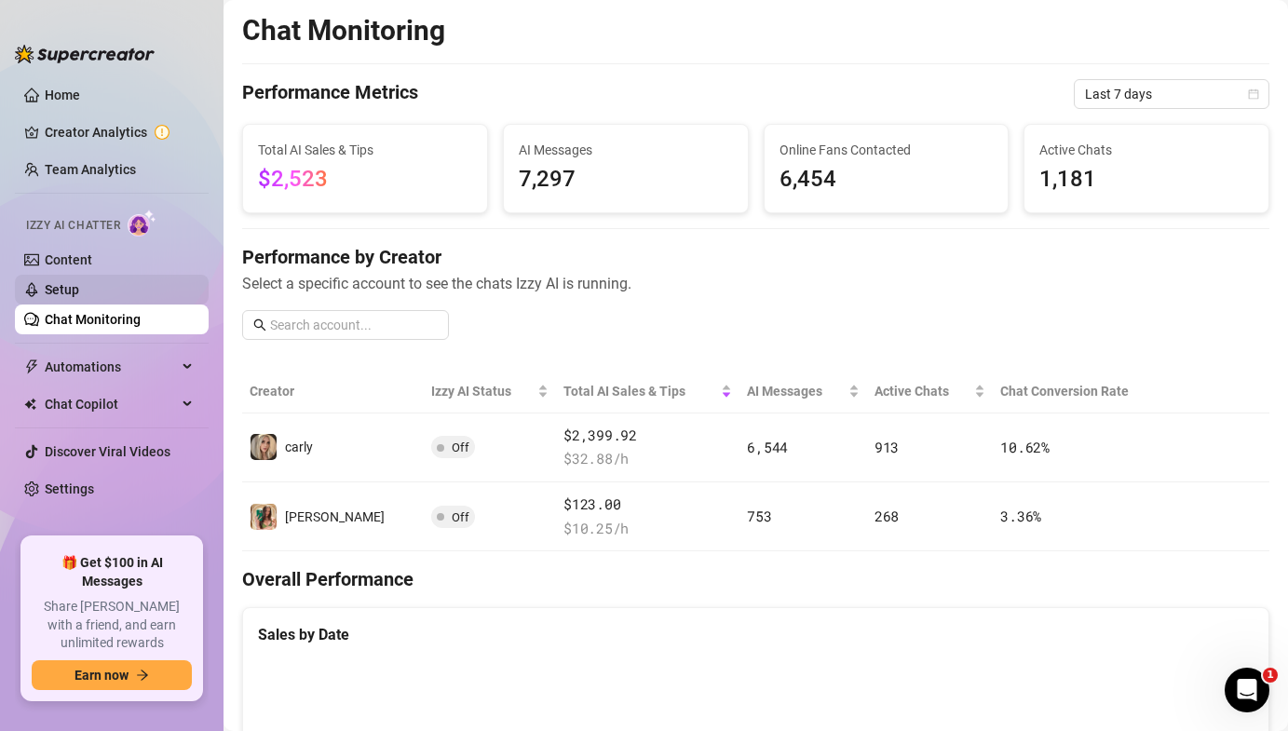
click at [79, 286] on link "Setup" at bounding box center [62, 289] width 34 height 15
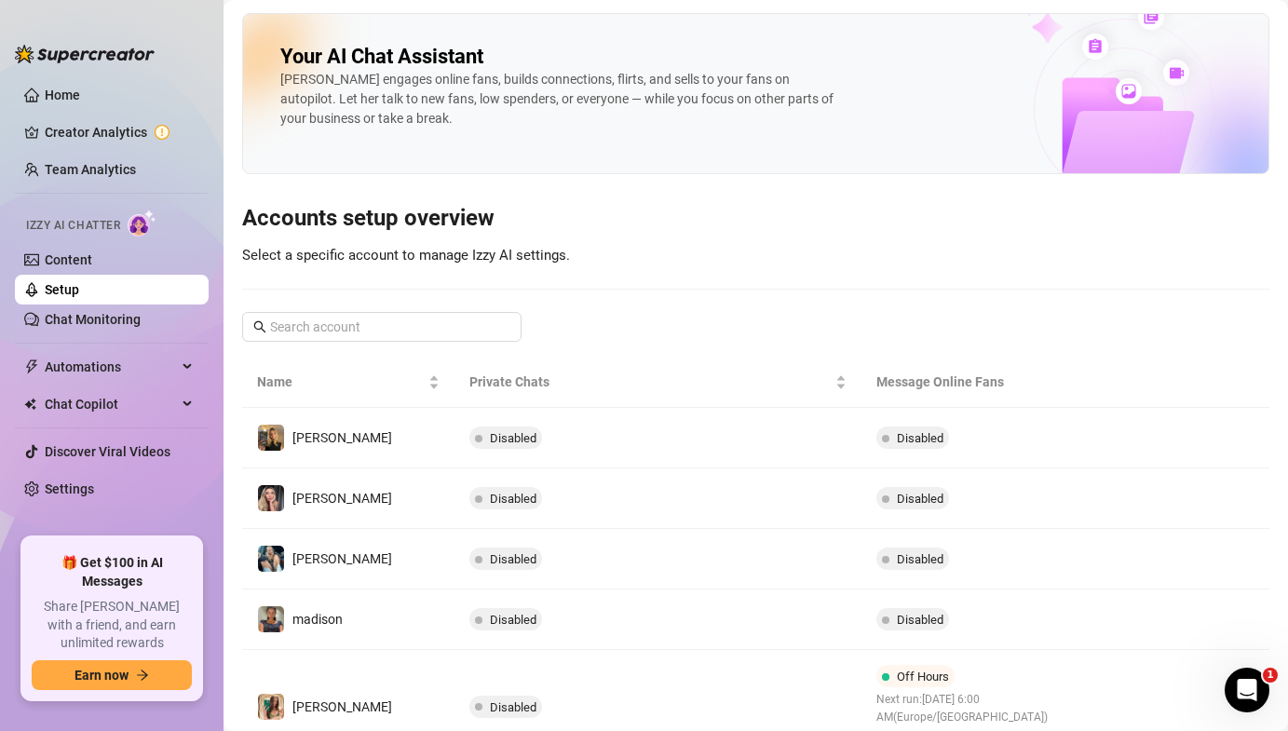
scroll to position [391, 0]
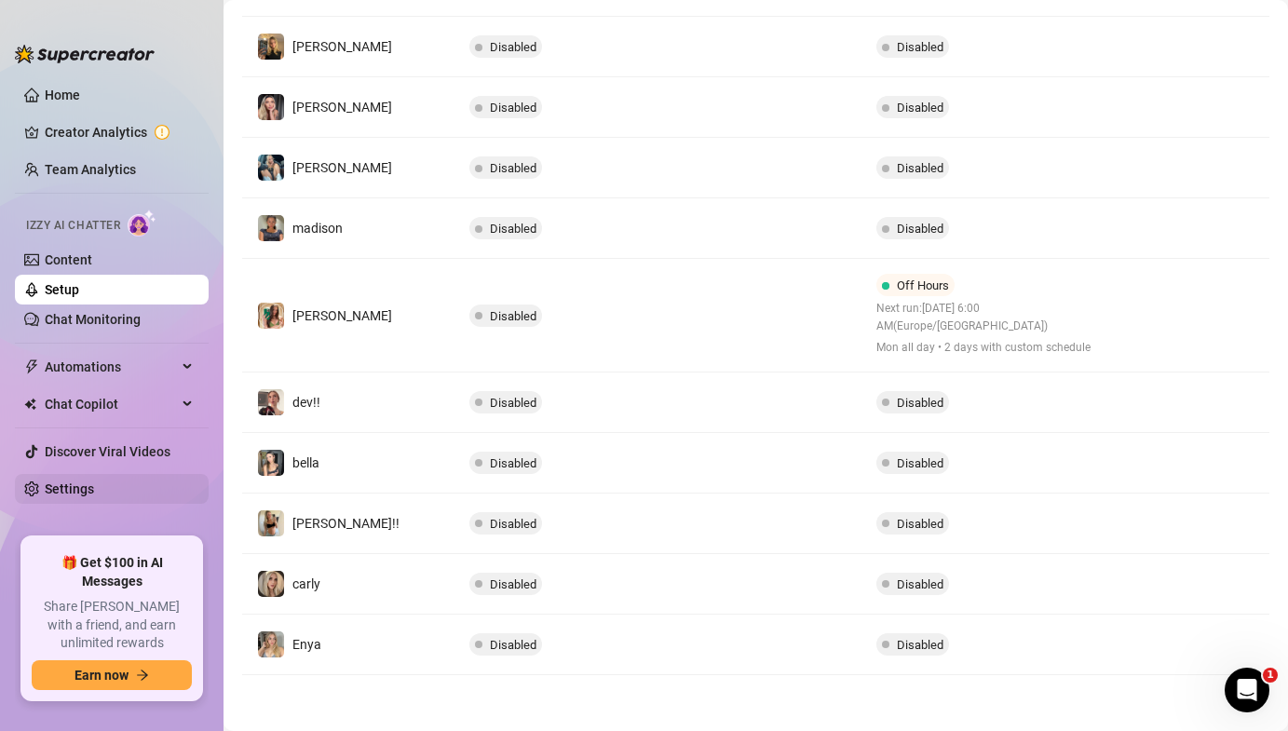
click at [94, 481] on link "Settings" at bounding box center [69, 488] width 49 height 15
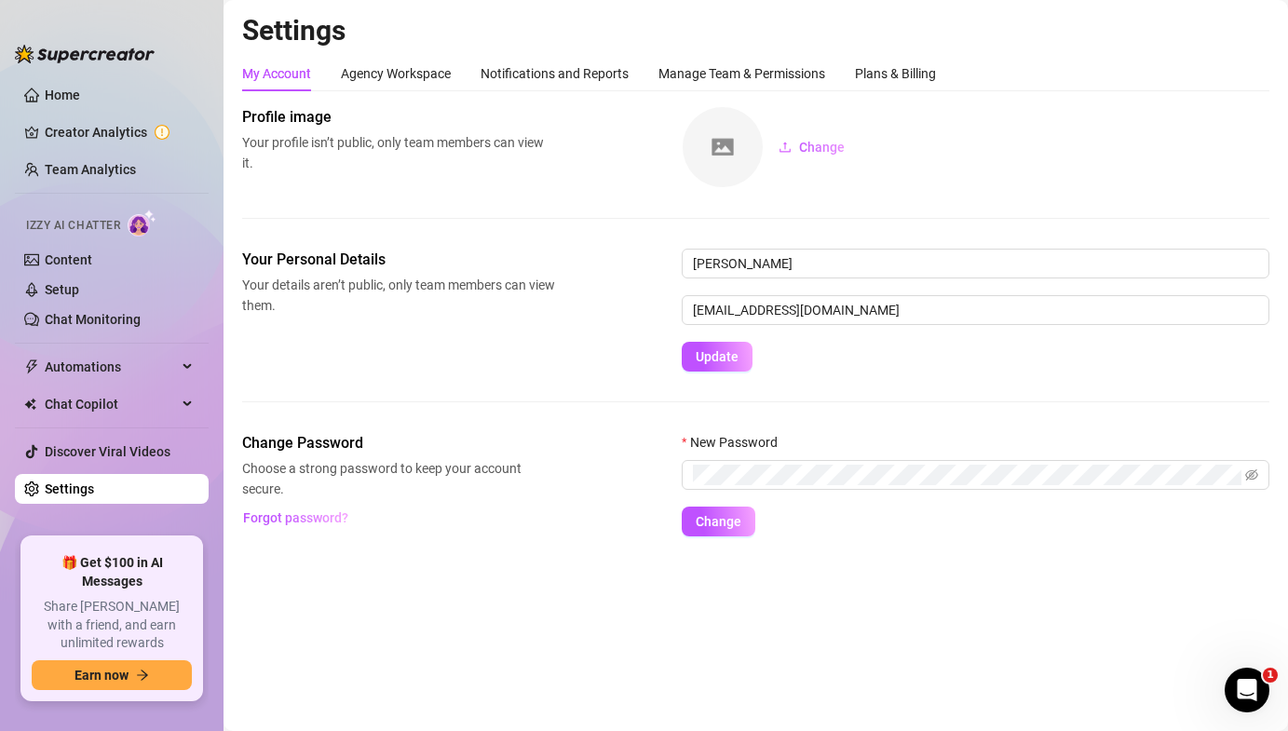
click at [135, 388] on ul "Home Creator Analytics Team Analytics Izzy AI Chatter Content Setup Chat Monito…" at bounding box center [112, 301] width 194 height 457
click at [133, 371] on span "Automations" at bounding box center [111, 367] width 132 height 30
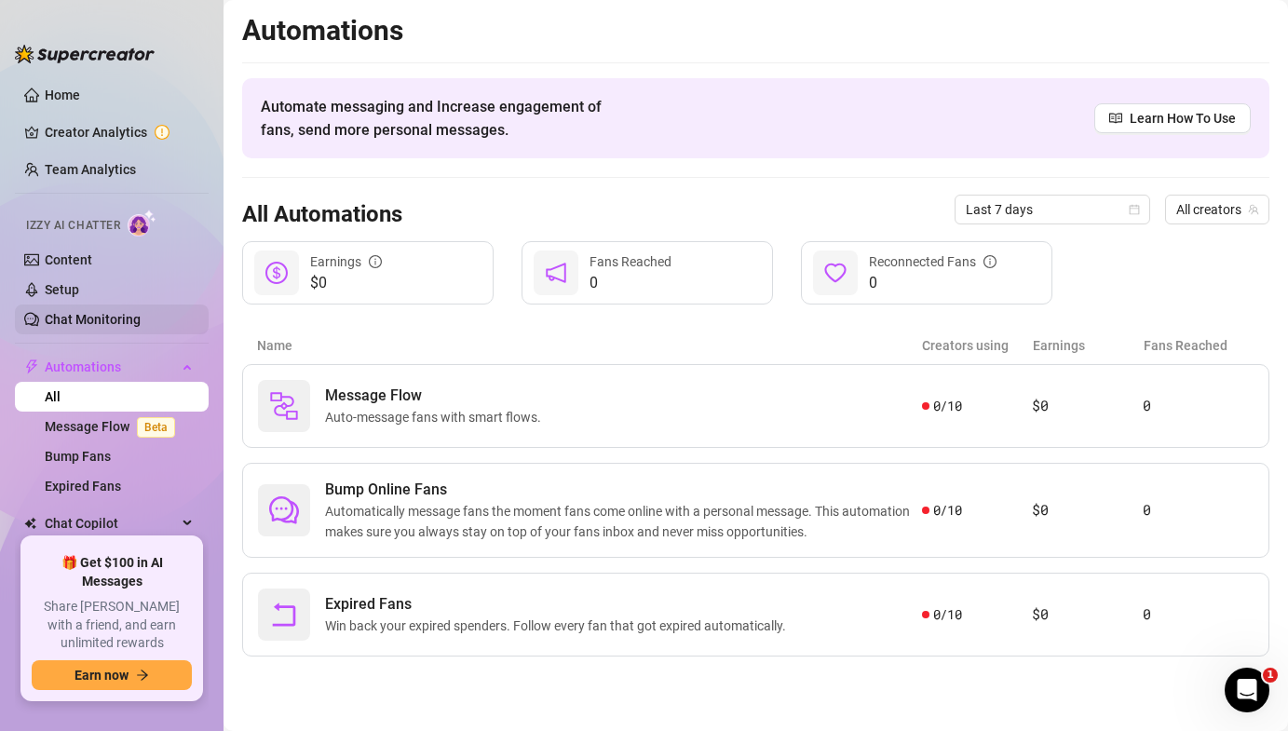
click at [97, 326] on link "Chat Monitoring" at bounding box center [93, 319] width 96 height 15
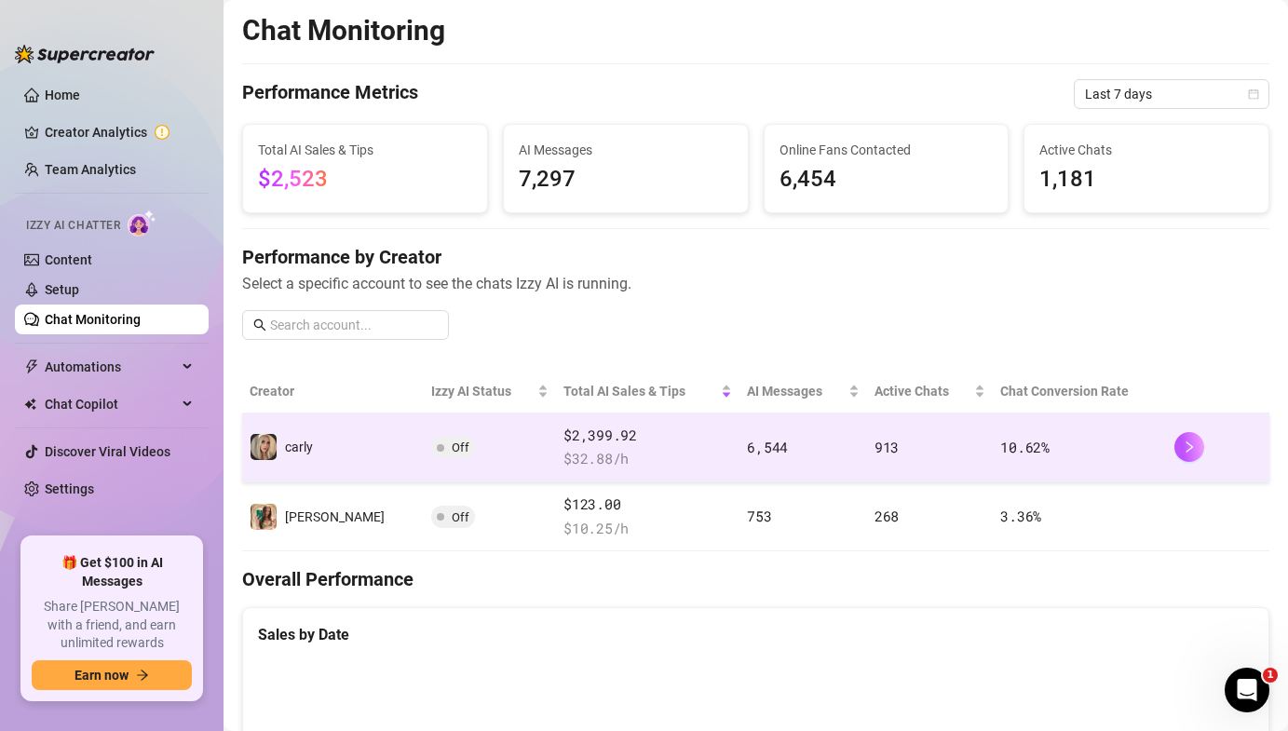
scroll to position [664, 0]
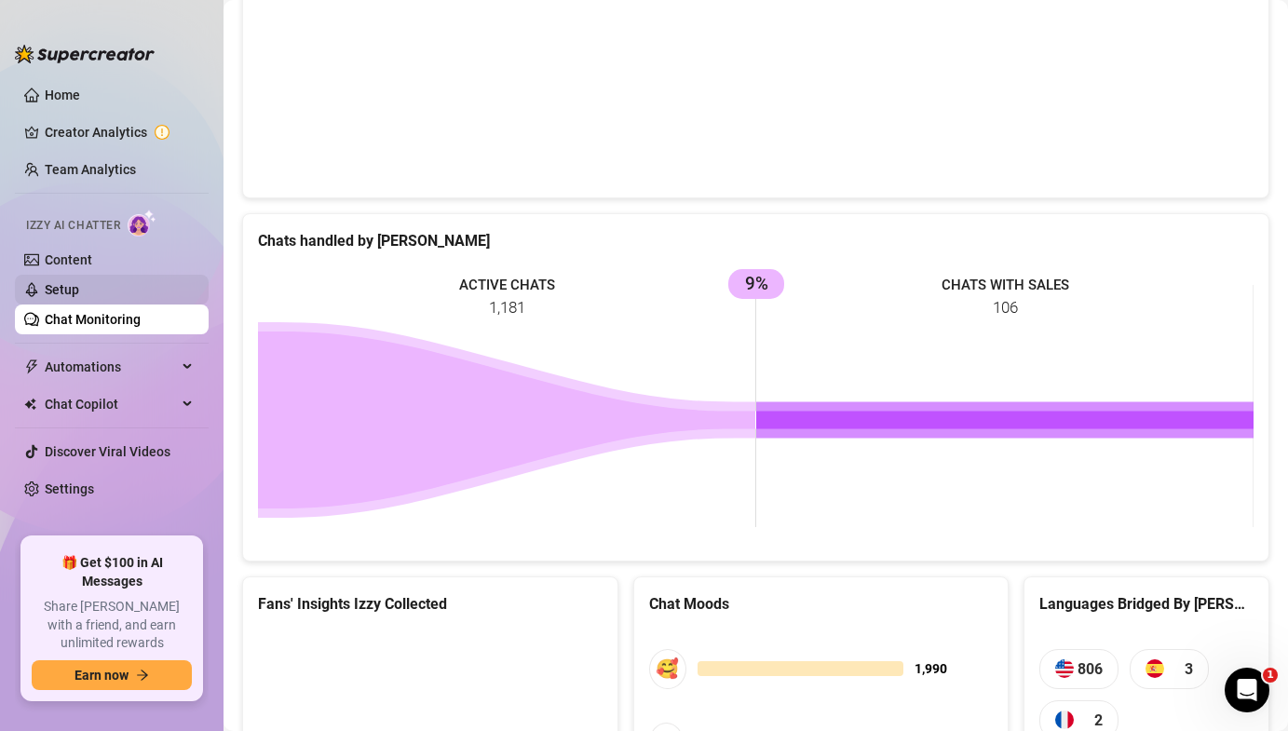
click at [79, 282] on link "Setup" at bounding box center [62, 289] width 34 height 15
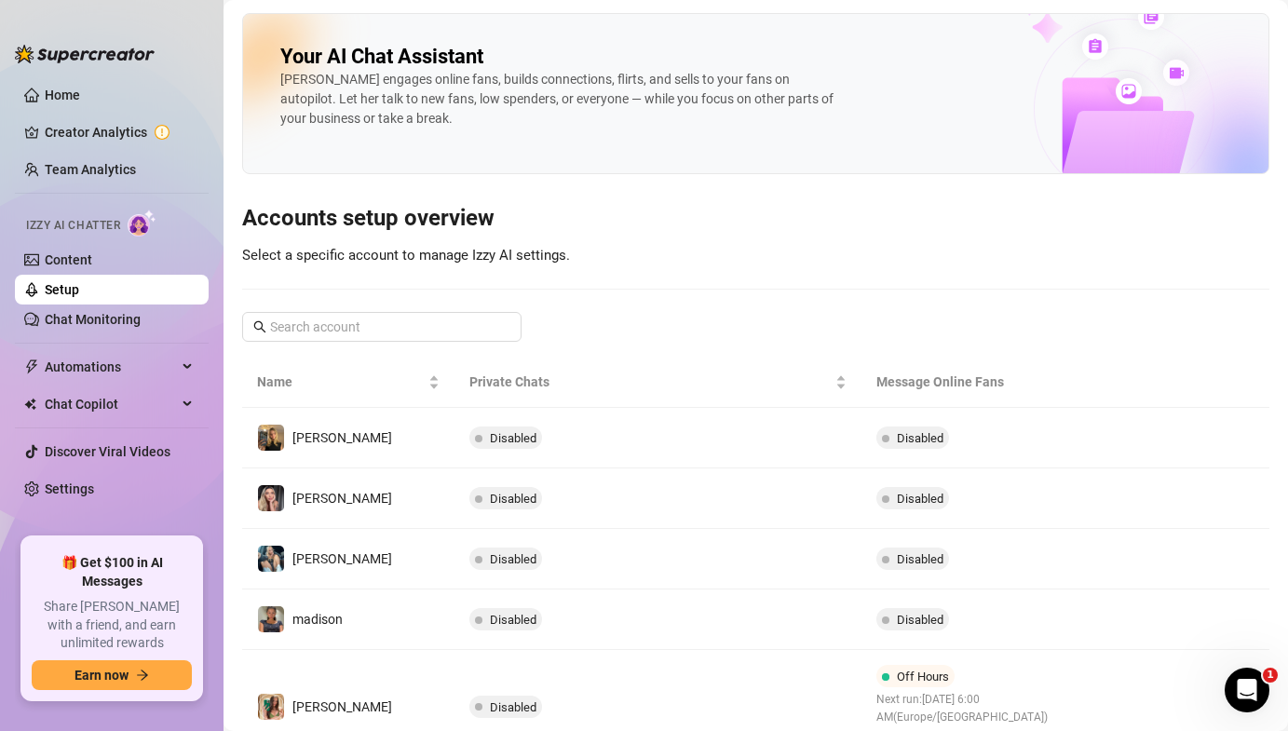
click at [124, 235] on div "Izzy AI Chatter" at bounding box center [110, 223] width 168 height 27
click at [124, 243] on div "Izzy AI Chatter" at bounding box center [109, 223] width 197 height 42
click at [131, 171] on link "Team Analytics" at bounding box center [90, 169] width 91 height 15
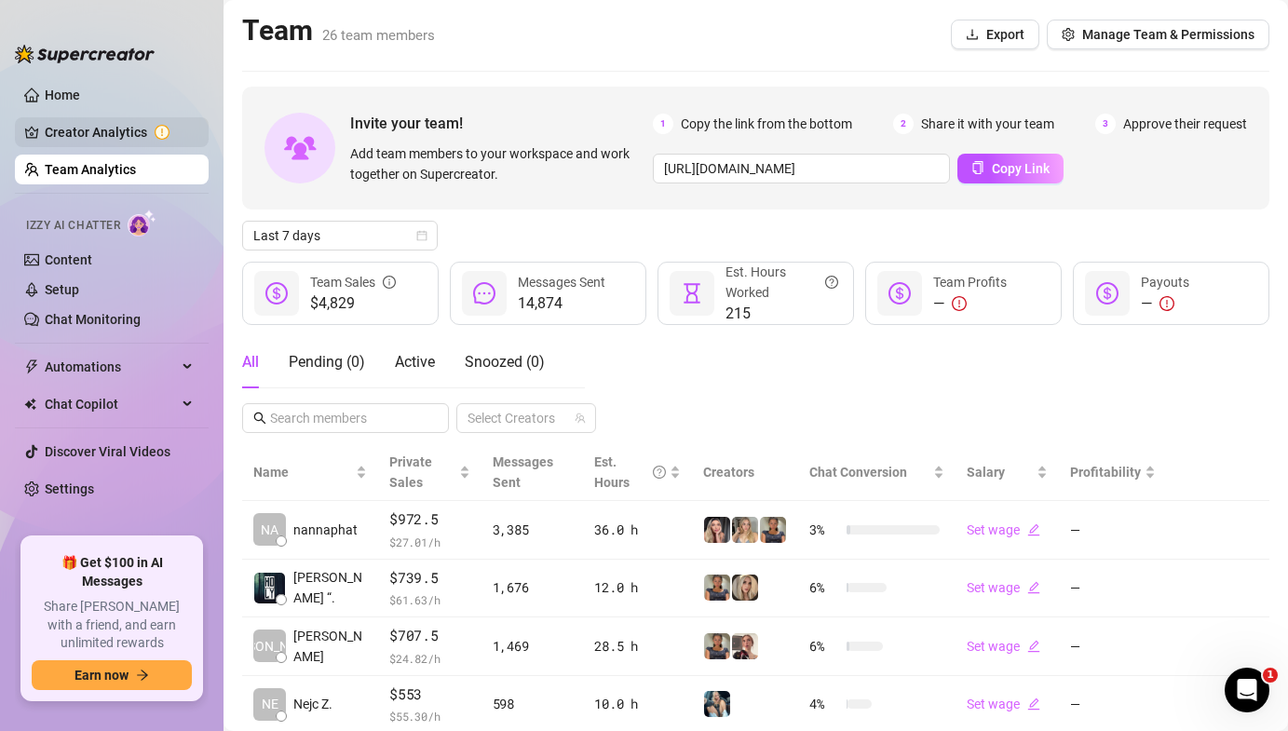
click at [183, 136] on link "Creator Analytics" at bounding box center [119, 132] width 149 height 30
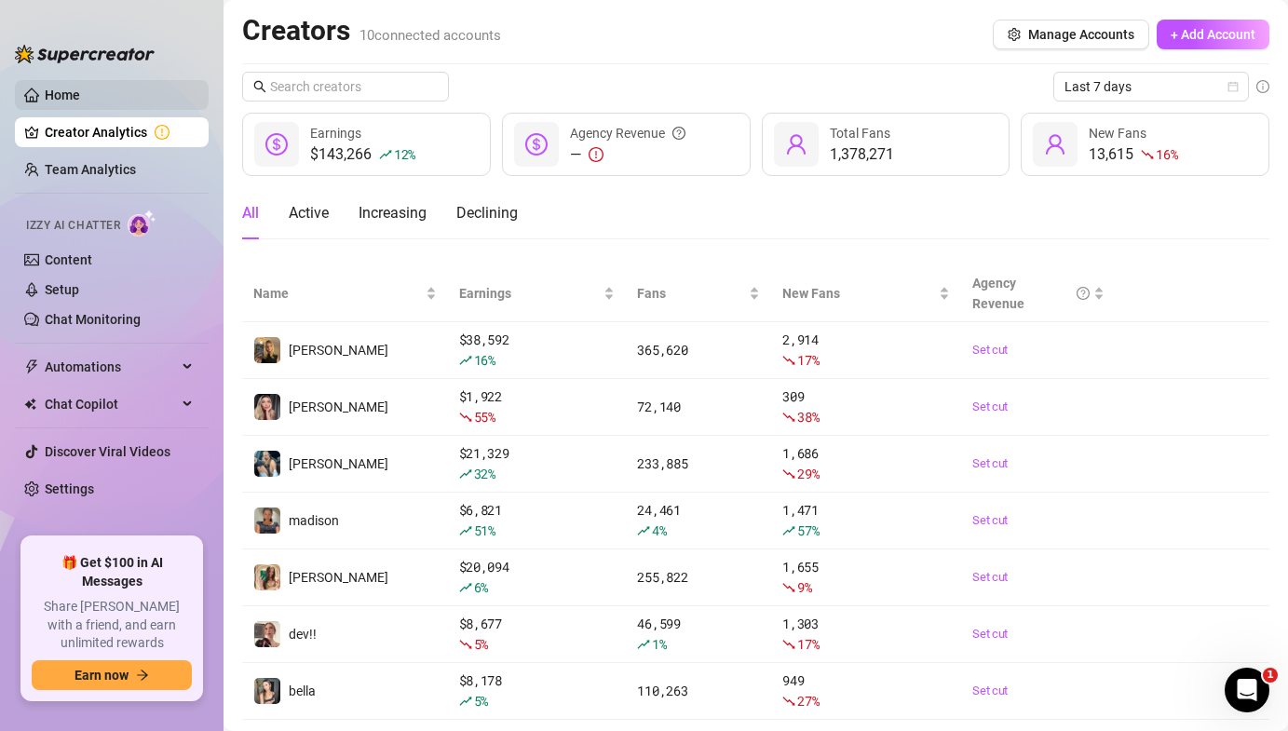
click at [80, 102] on link "Home" at bounding box center [62, 95] width 35 height 15
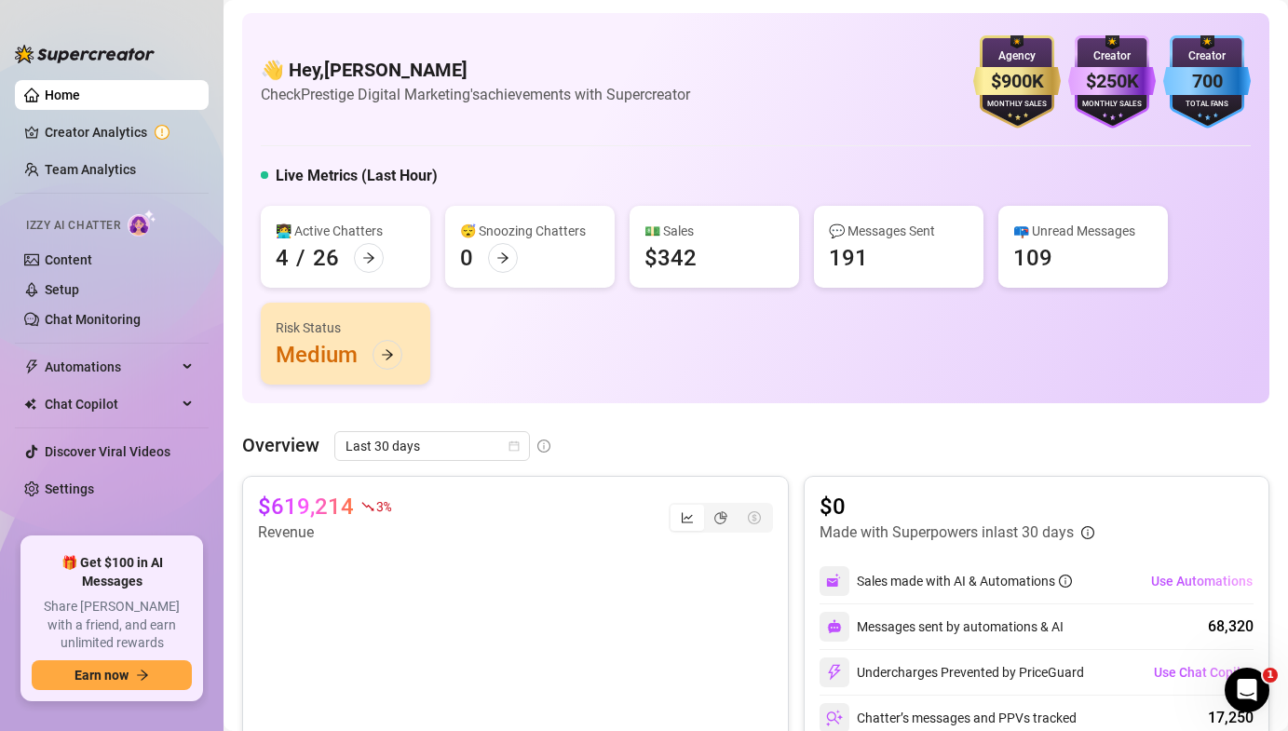
scroll to position [846, 0]
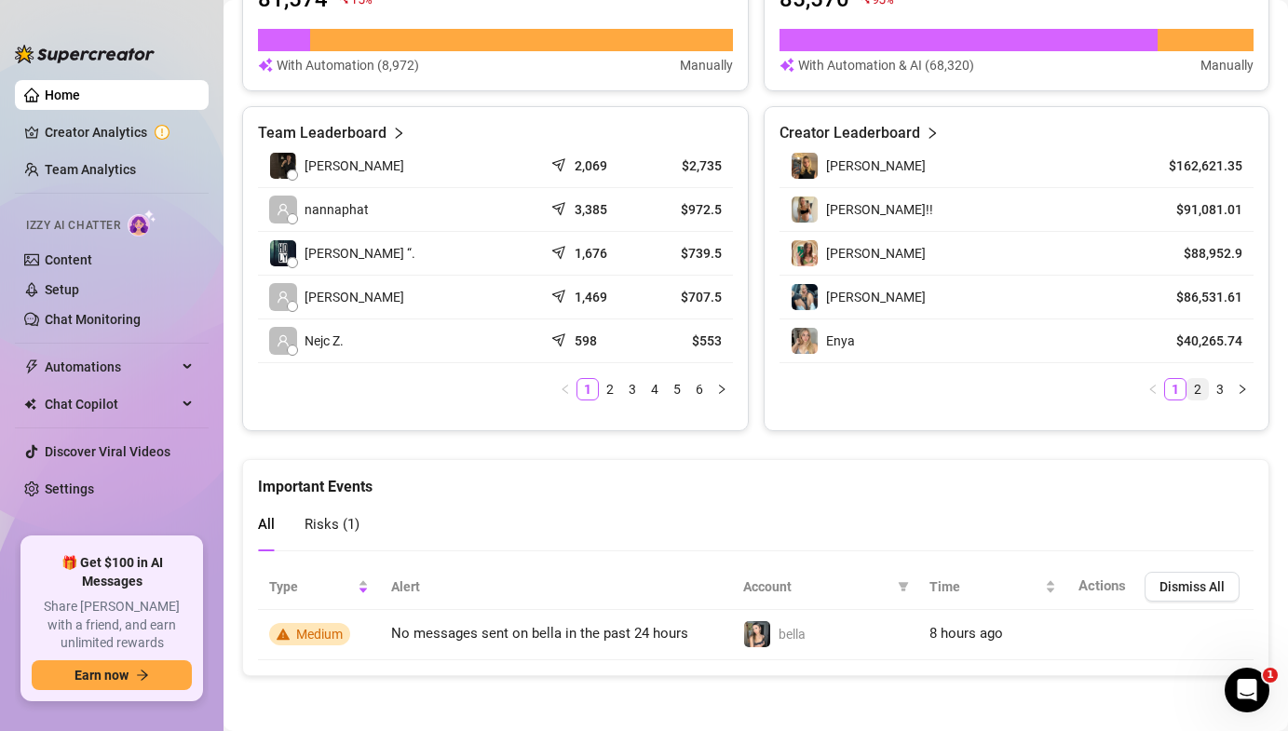
click at [1202, 390] on link "2" at bounding box center [1197, 389] width 20 height 20
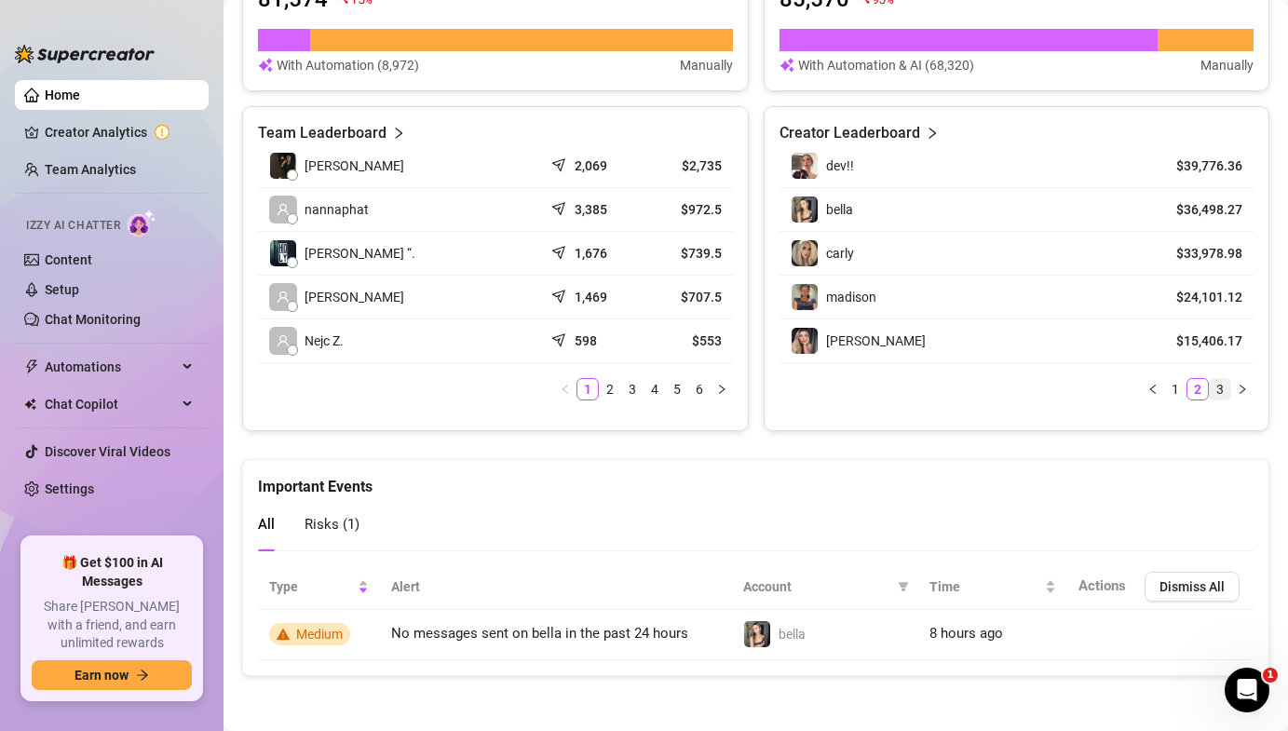
click at [1218, 390] on link "3" at bounding box center [1220, 389] width 20 height 20
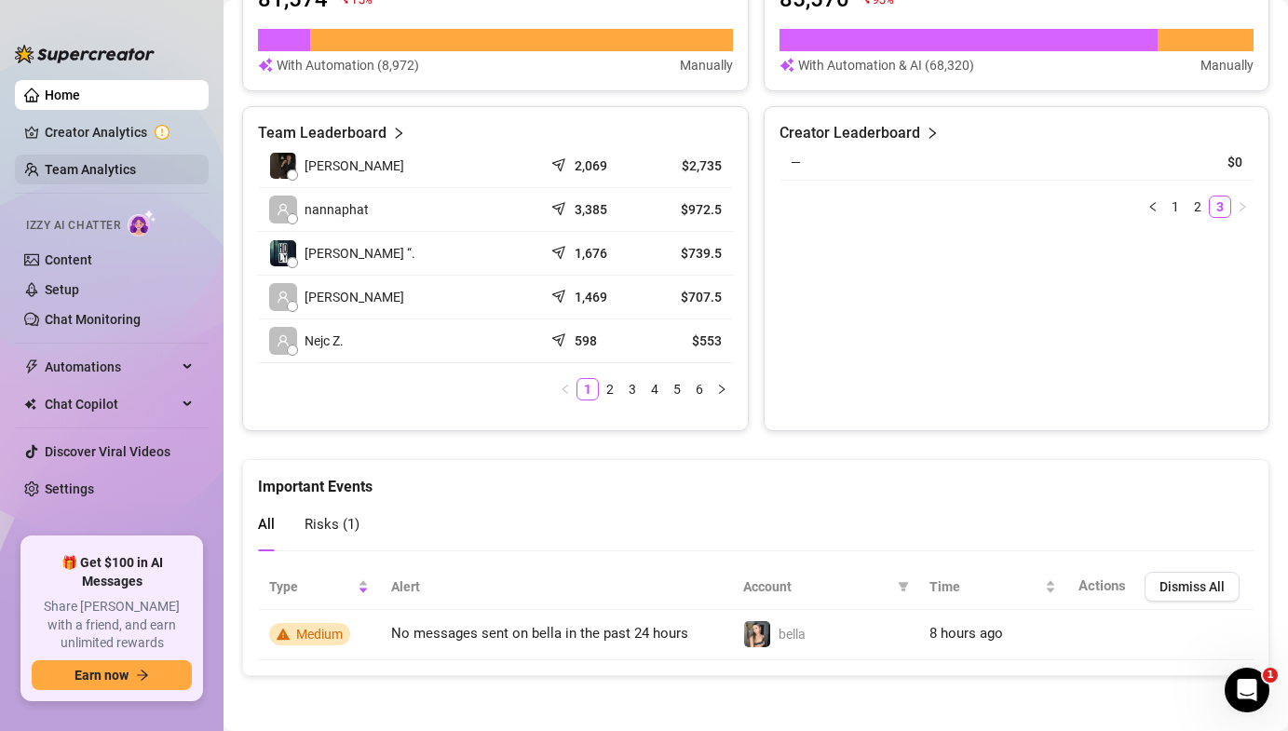
click at [136, 165] on link "Team Analytics" at bounding box center [90, 169] width 91 height 15
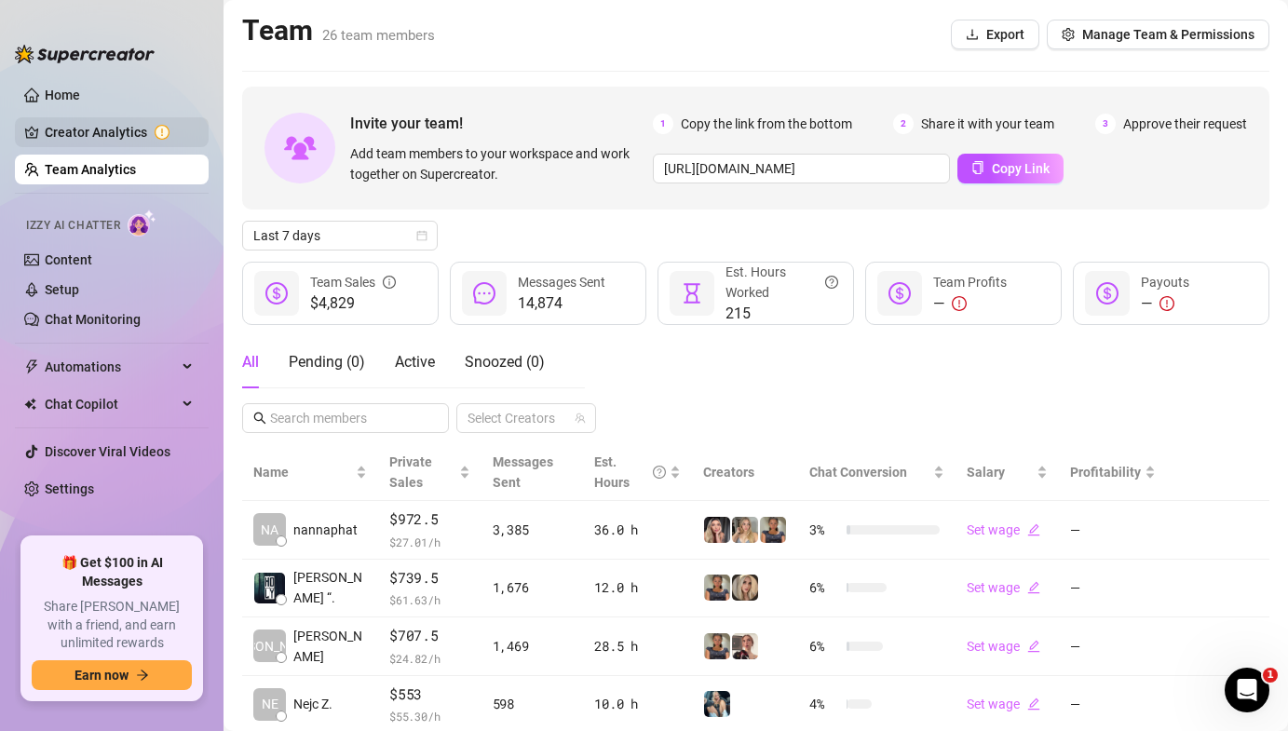
click at [140, 133] on link "Creator Analytics" at bounding box center [119, 132] width 149 height 30
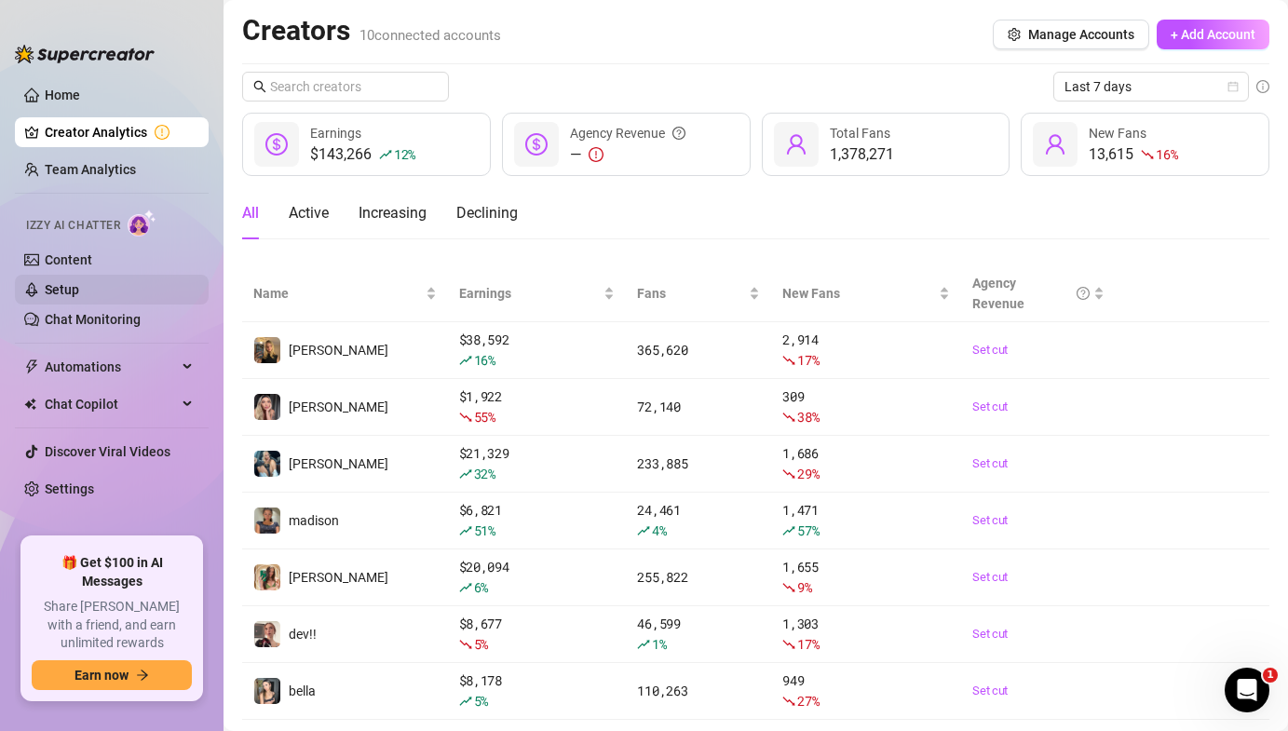
click at [79, 289] on link "Setup" at bounding box center [62, 289] width 34 height 15
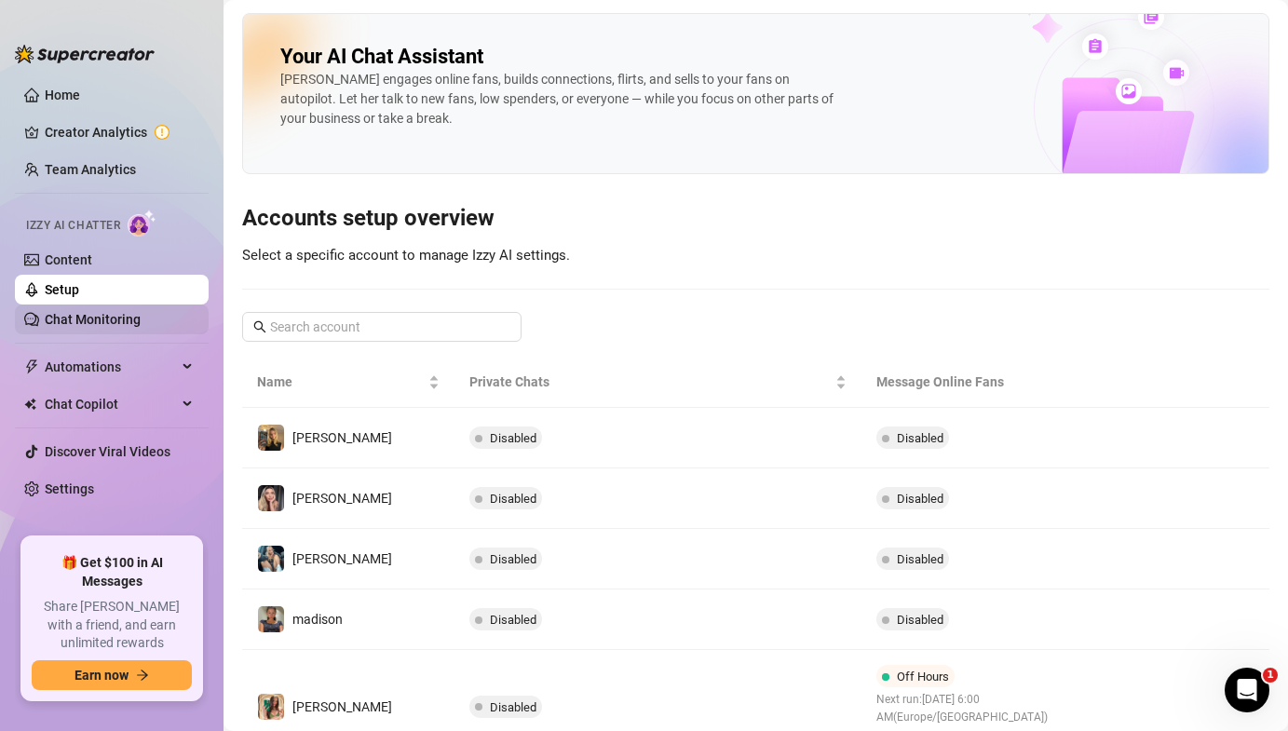
click at [136, 325] on link "Chat Monitoring" at bounding box center [93, 319] width 96 height 15
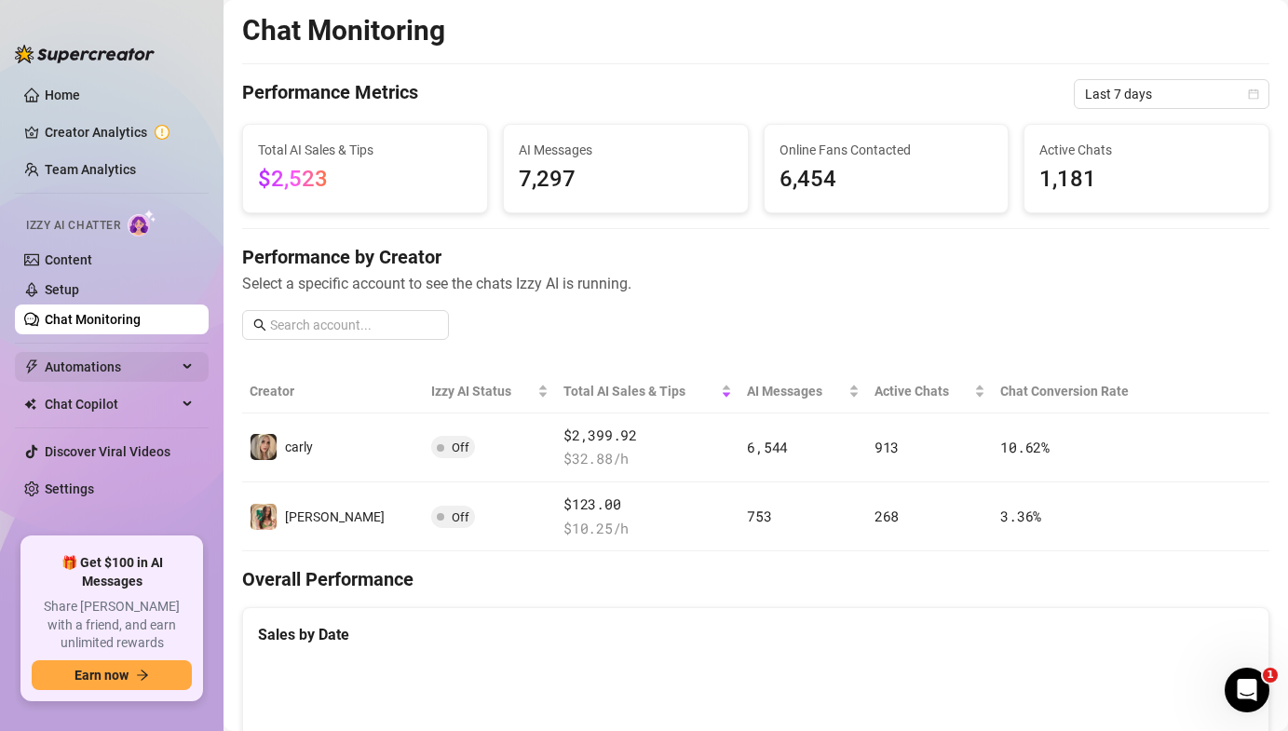
click at [148, 374] on span "Automations" at bounding box center [111, 367] width 132 height 30
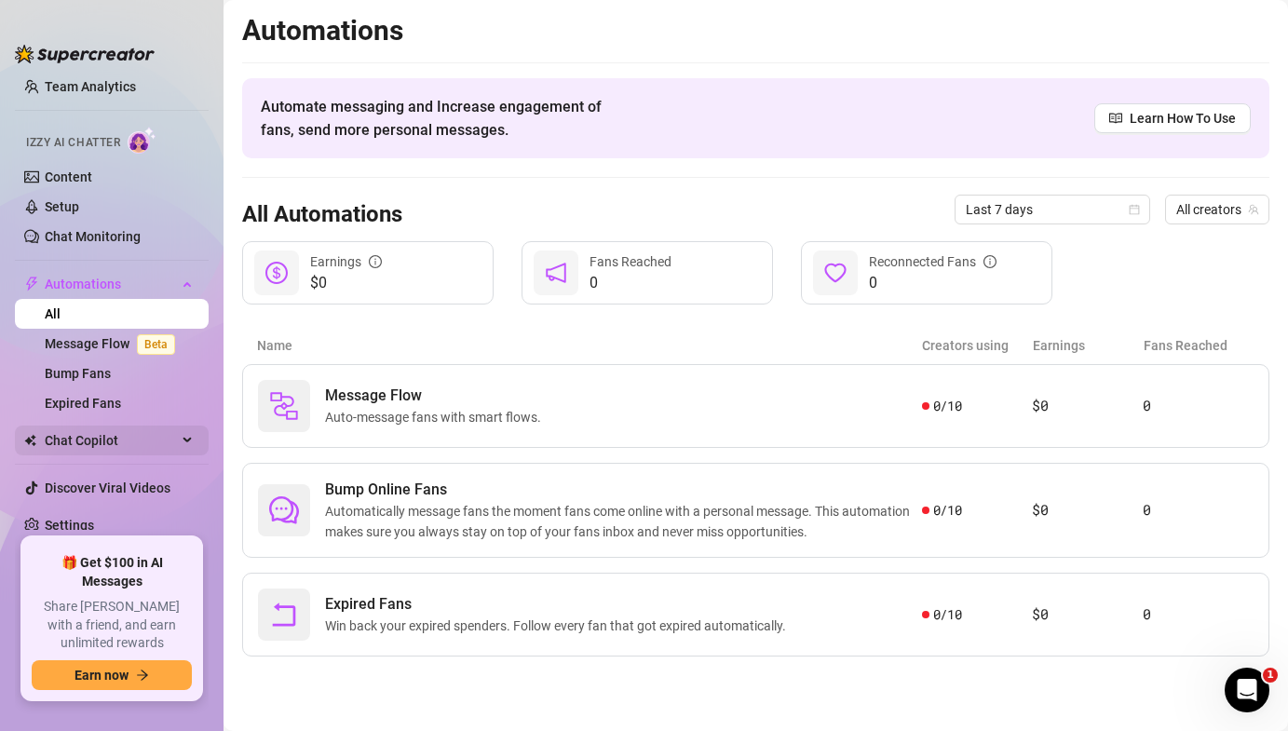
click at [154, 439] on span "Chat Copilot" at bounding box center [111, 441] width 132 height 30
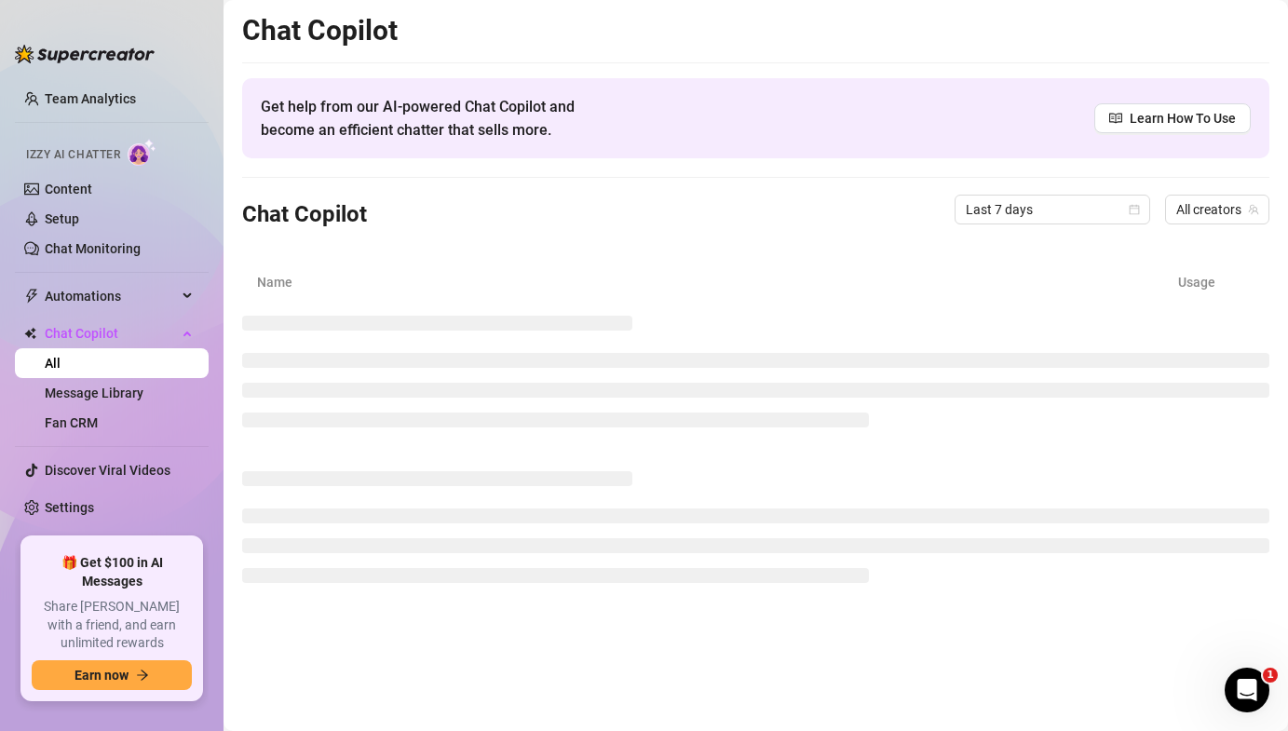
scroll to position [53, 0]
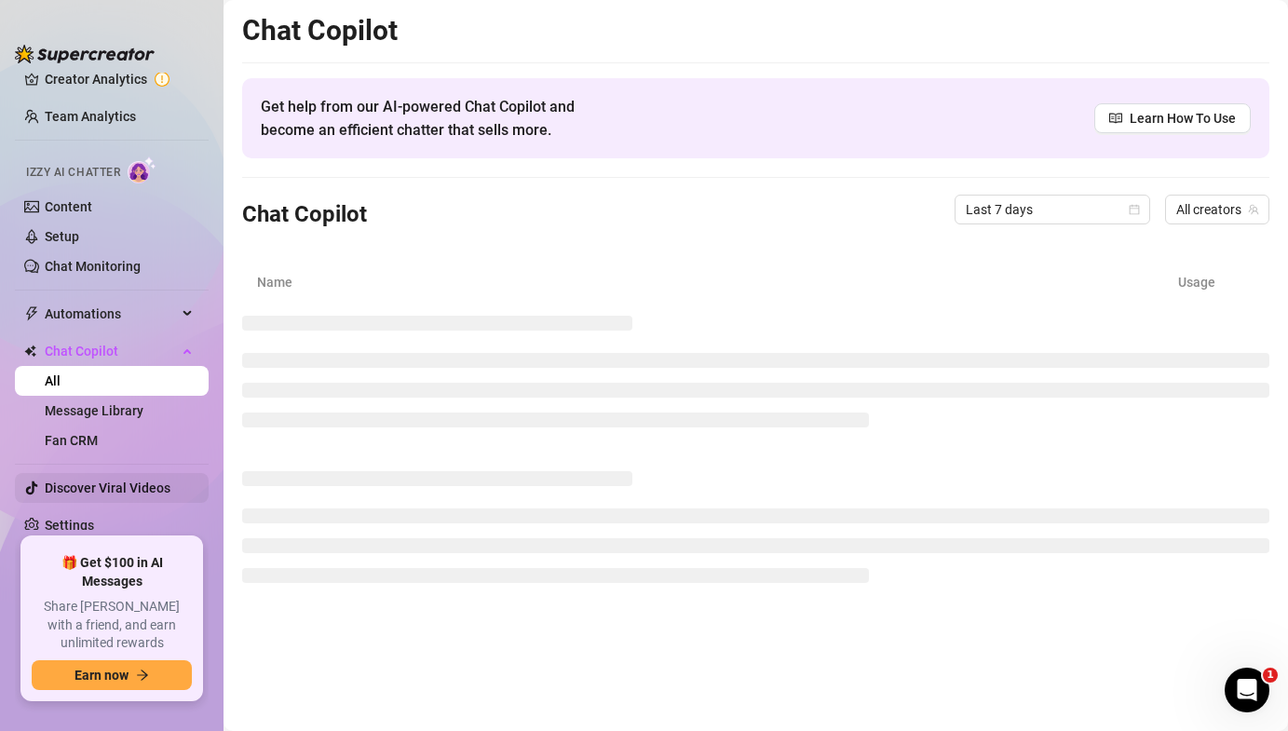
click at [148, 490] on link "Discover Viral Videos" at bounding box center [108, 488] width 126 height 15
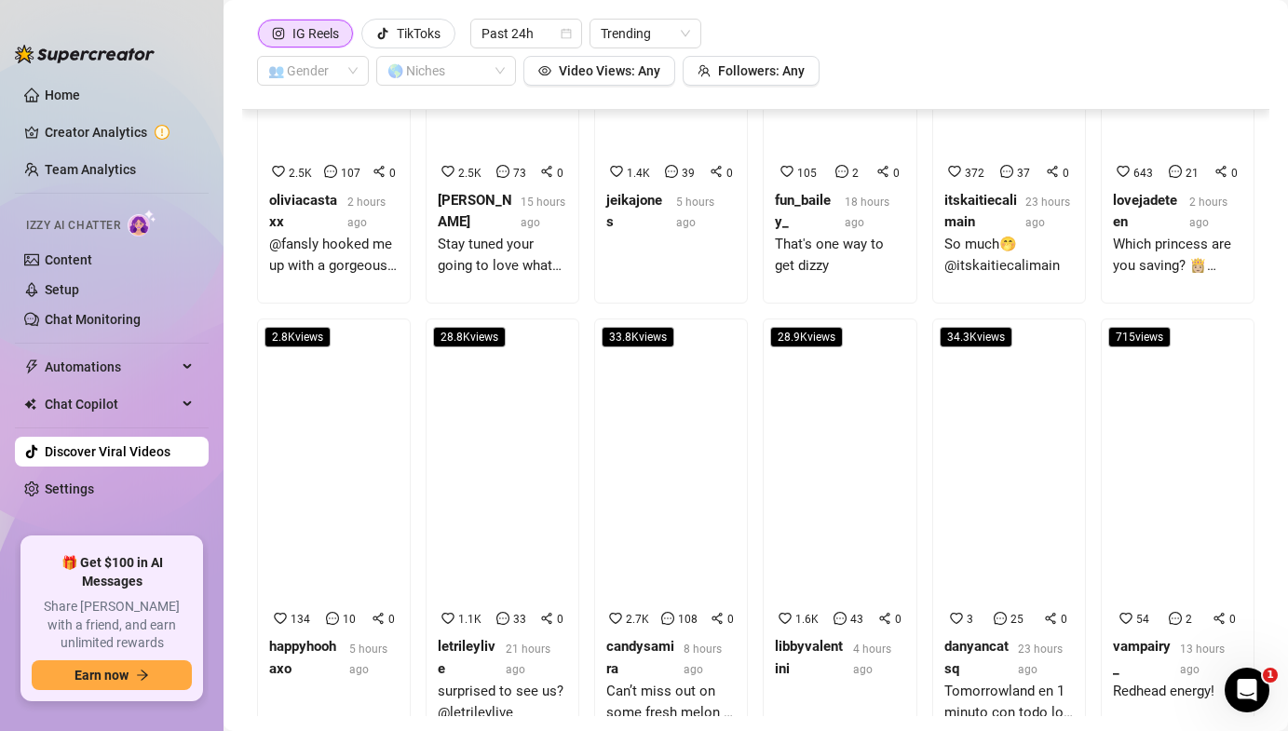
scroll to position [5511, 0]
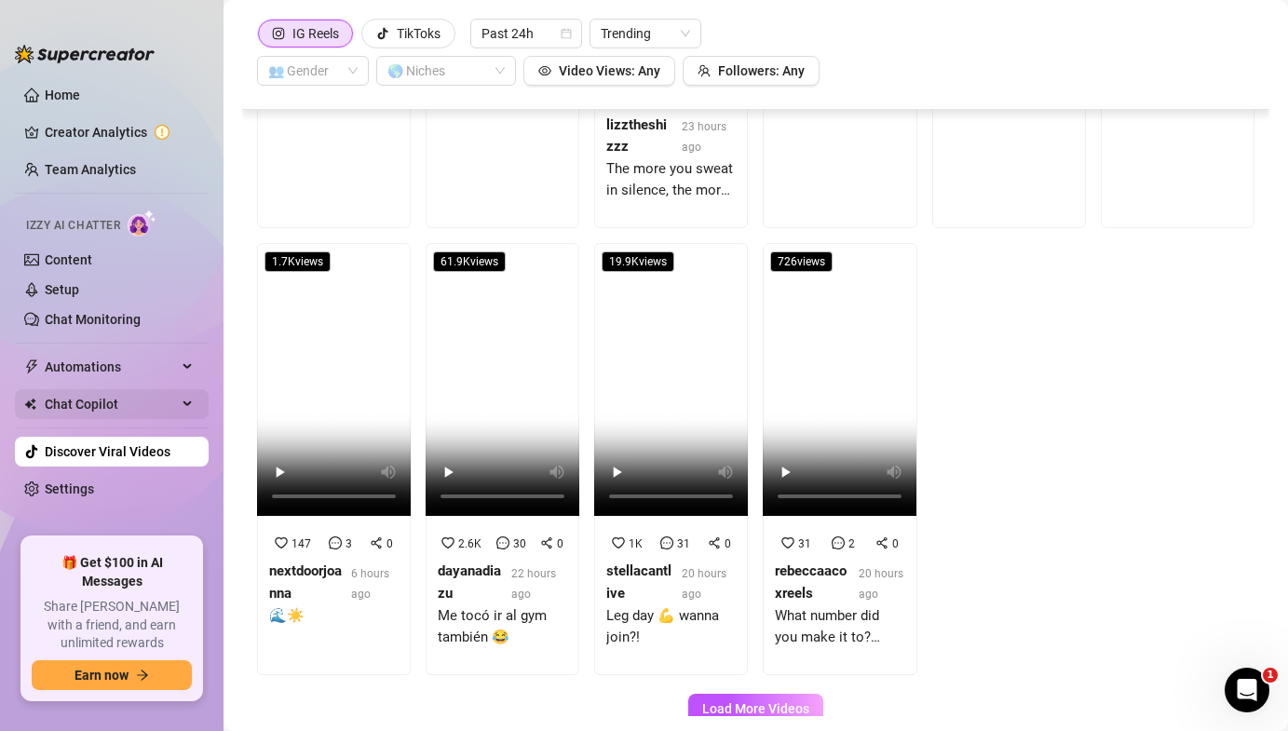
click at [186, 407] on div "Chat Copilot" at bounding box center [112, 404] width 194 height 30
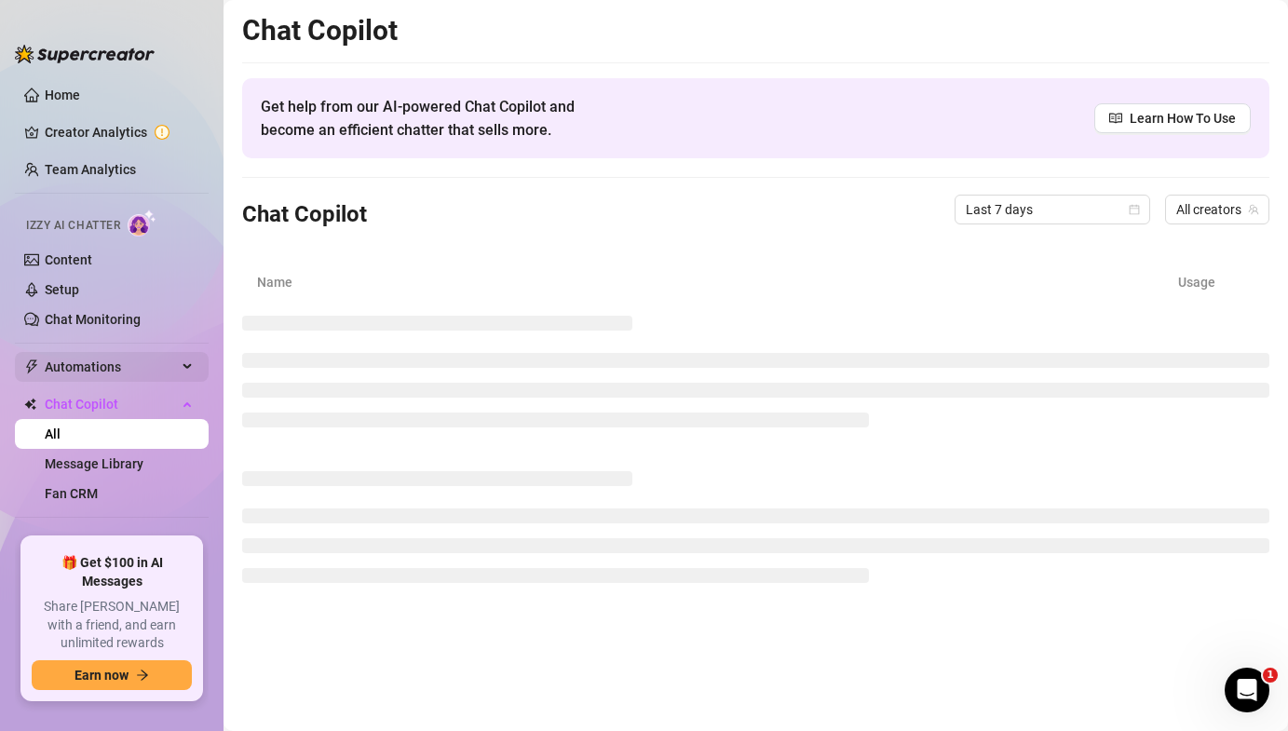
click at [173, 377] on span "Automations" at bounding box center [111, 367] width 132 height 30
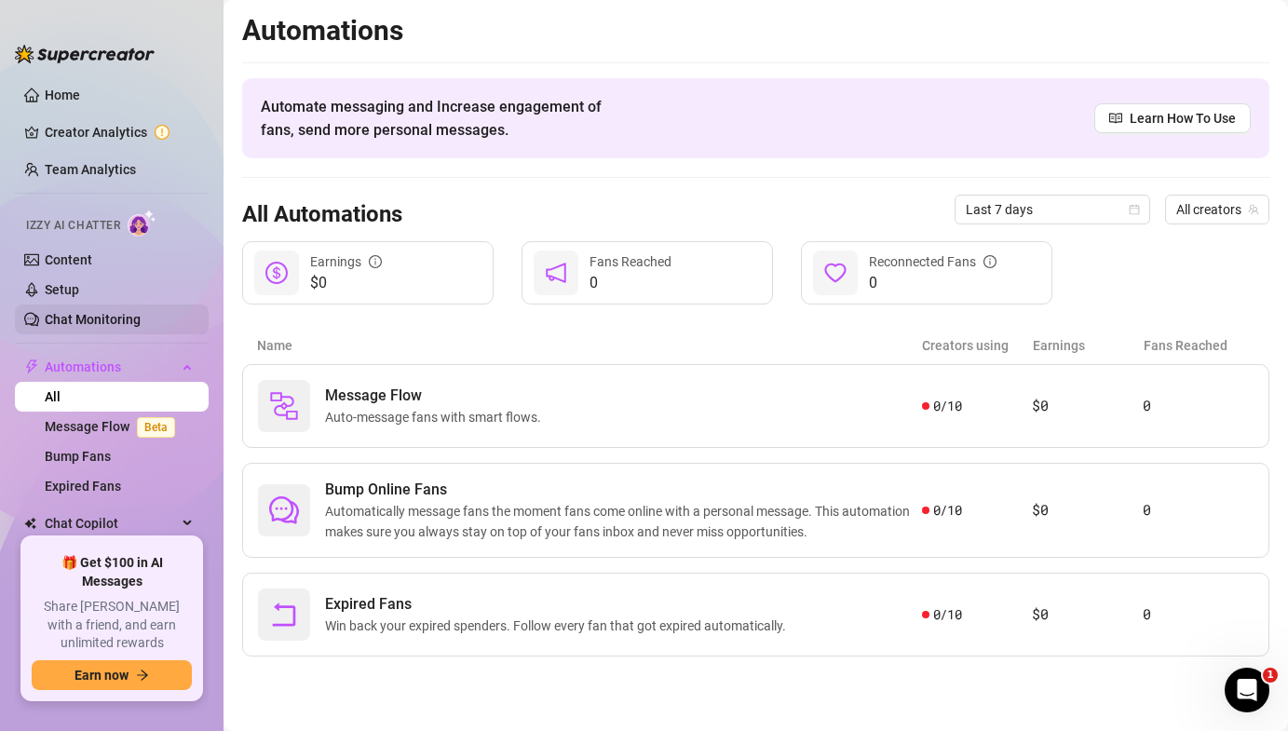
click at [141, 323] on link "Chat Monitoring" at bounding box center [93, 319] width 96 height 15
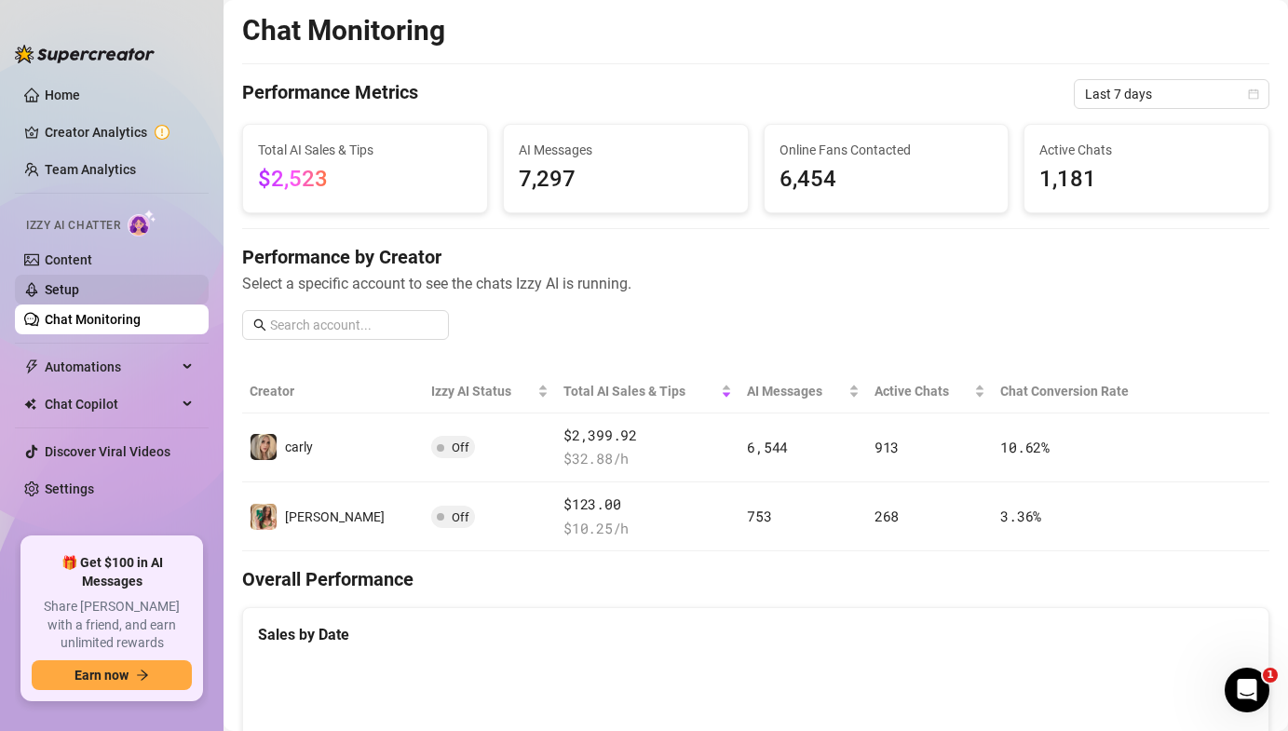
click at [79, 297] on link "Setup" at bounding box center [62, 289] width 34 height 15
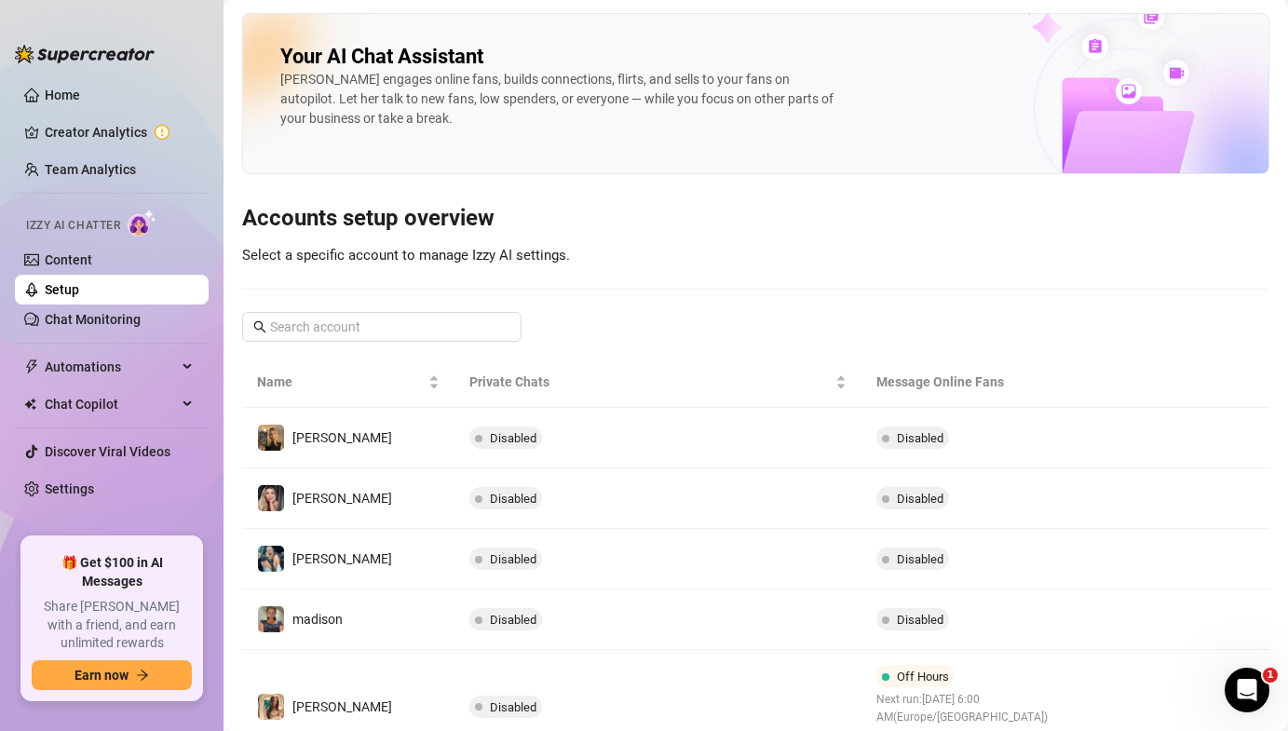
click at [79, 282] on link "Setup" at bounding box center [62, 289] width 34 height 15
click at [92, 266] on link "Content" at bounding box center [68, 259] width 47 height 15
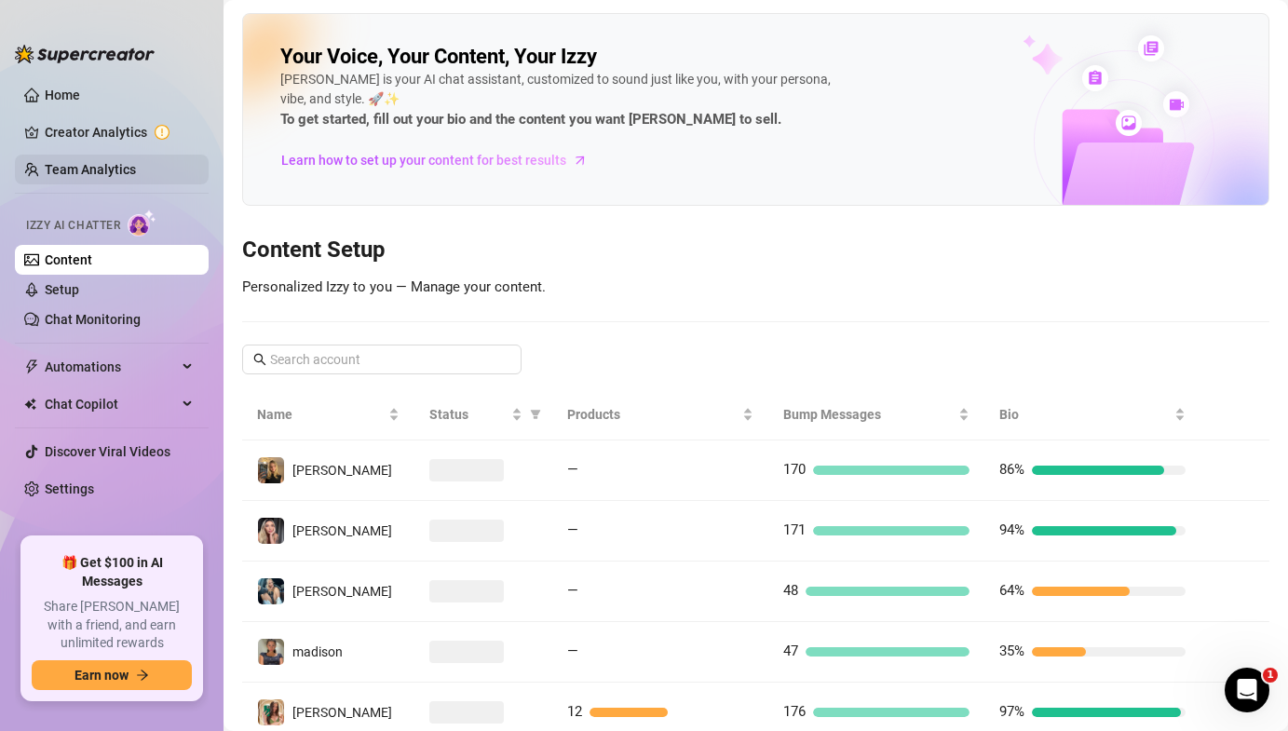
click at [96, 169] on link "Team Analytics" at bounding box center [90, 169] width 91 height 15
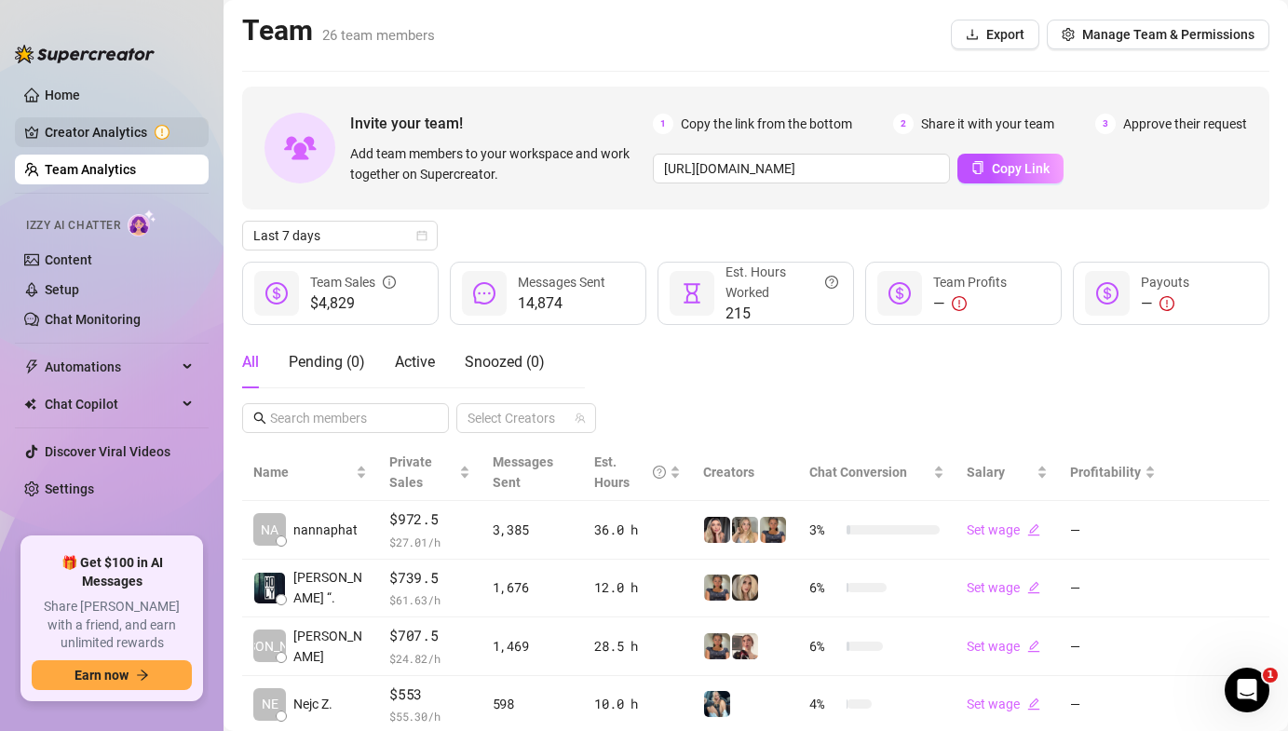
click at [120, 139] on link "Creator Analytics" at bounding box center [119, 132] width 149 height 30
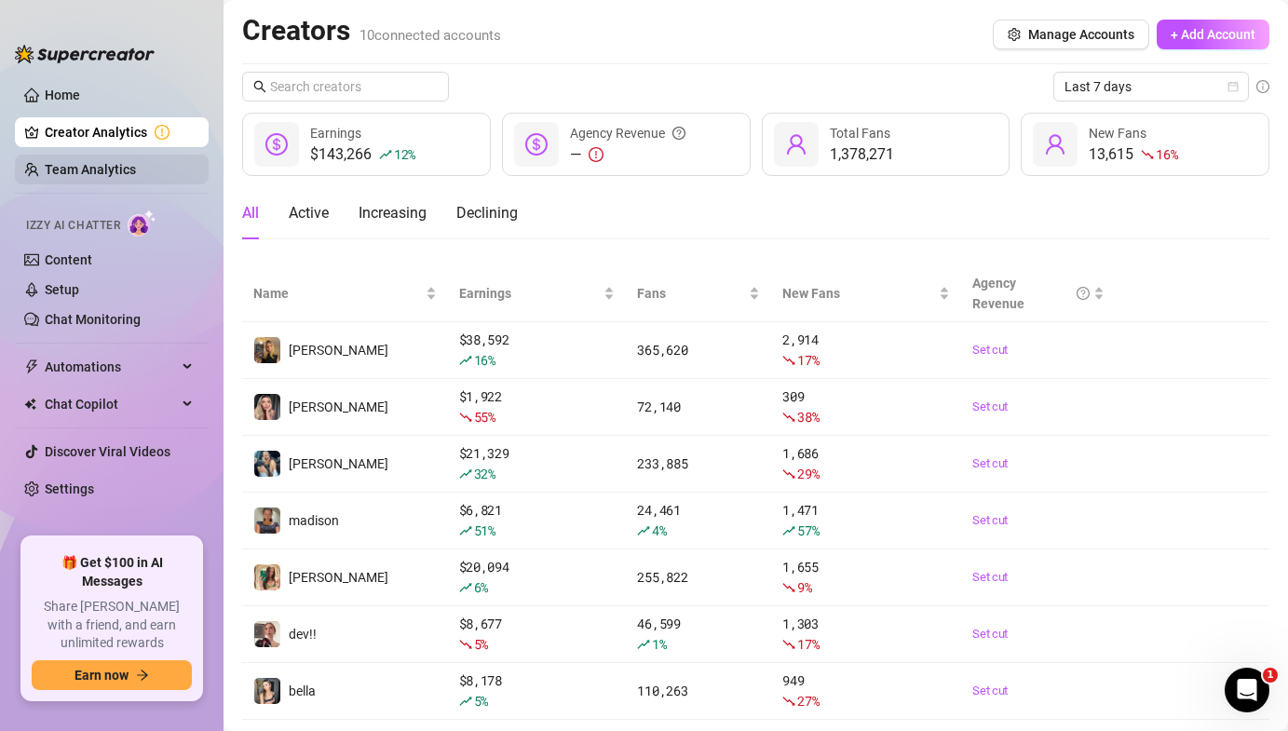
click at [136, 168] on link "Team Analytics" at bounding box center [90, 169] width 91 height 15
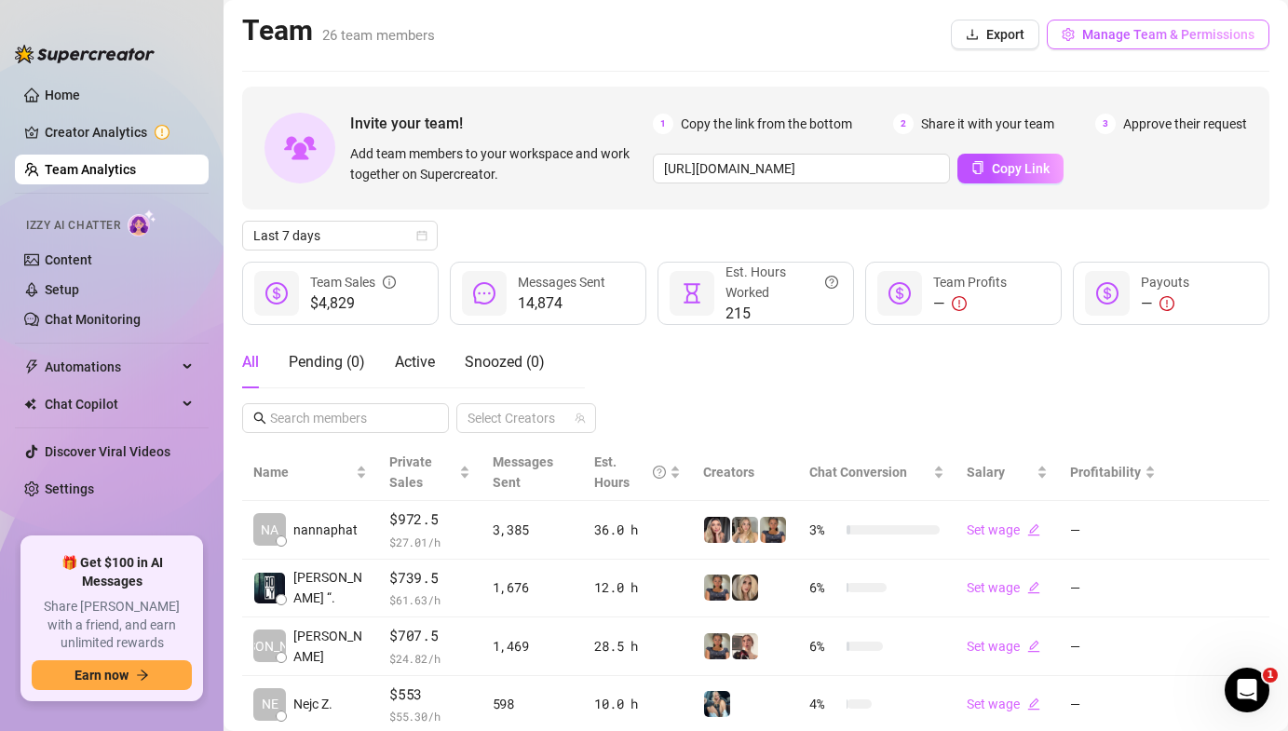
click at [1128, 40] on span "Manage Team & Permissions" at bounding box center [1168, 34] width 172 height 15
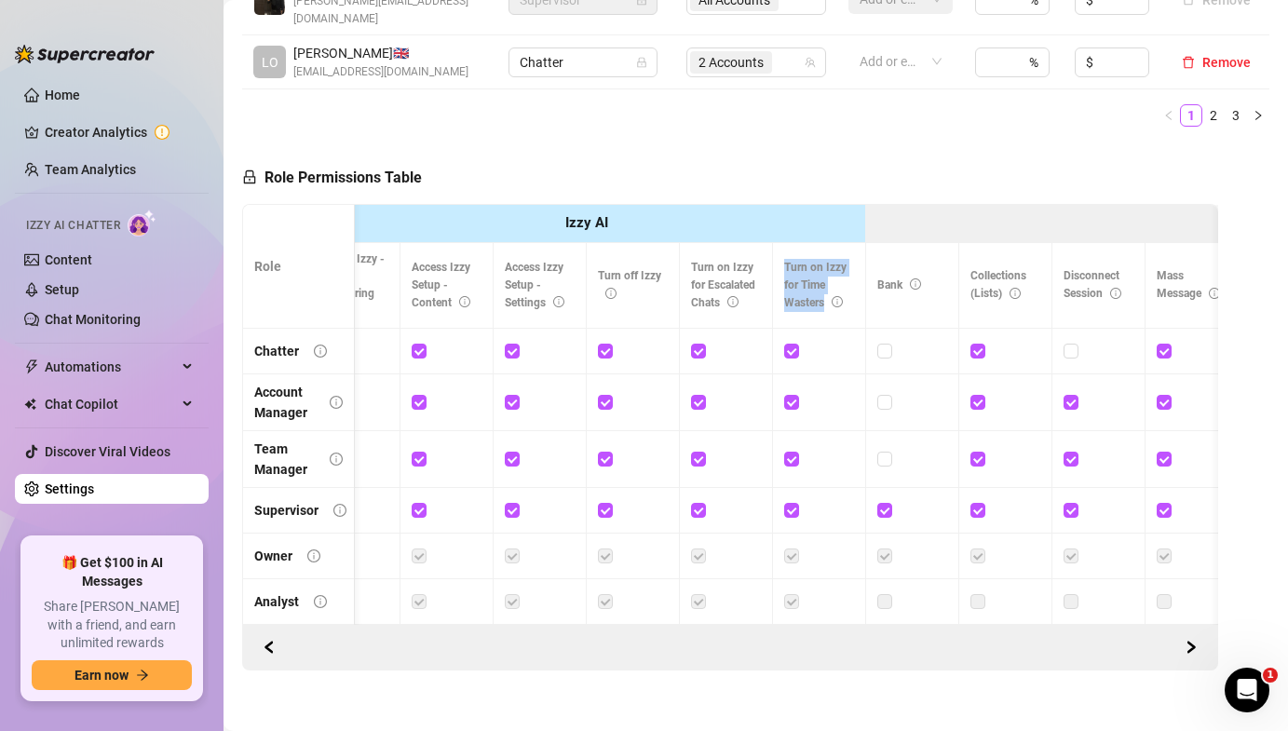
drag, startPoint x: 831, startPoint y: 292, endPoint x: 777, endPoint y: 233, distance: 80.4
click at [777, 243] on th "Turn on Izzy for Time Wasters" at bounding box center [819, 286] width 93 height 86
drag, startPoint x: 725, startPoint y: 291, endPoint x: 688, endPoint y: 253, distance: 52.7
click at [688, 253] on th "Turn on Izzy for Escalated Chats" at bounding box center [726, 286] width 93 height 86
drag, startPoint x: 659, startPoint y: 254, endPoint x: 618, endPoint y: 254, distance: 41.0
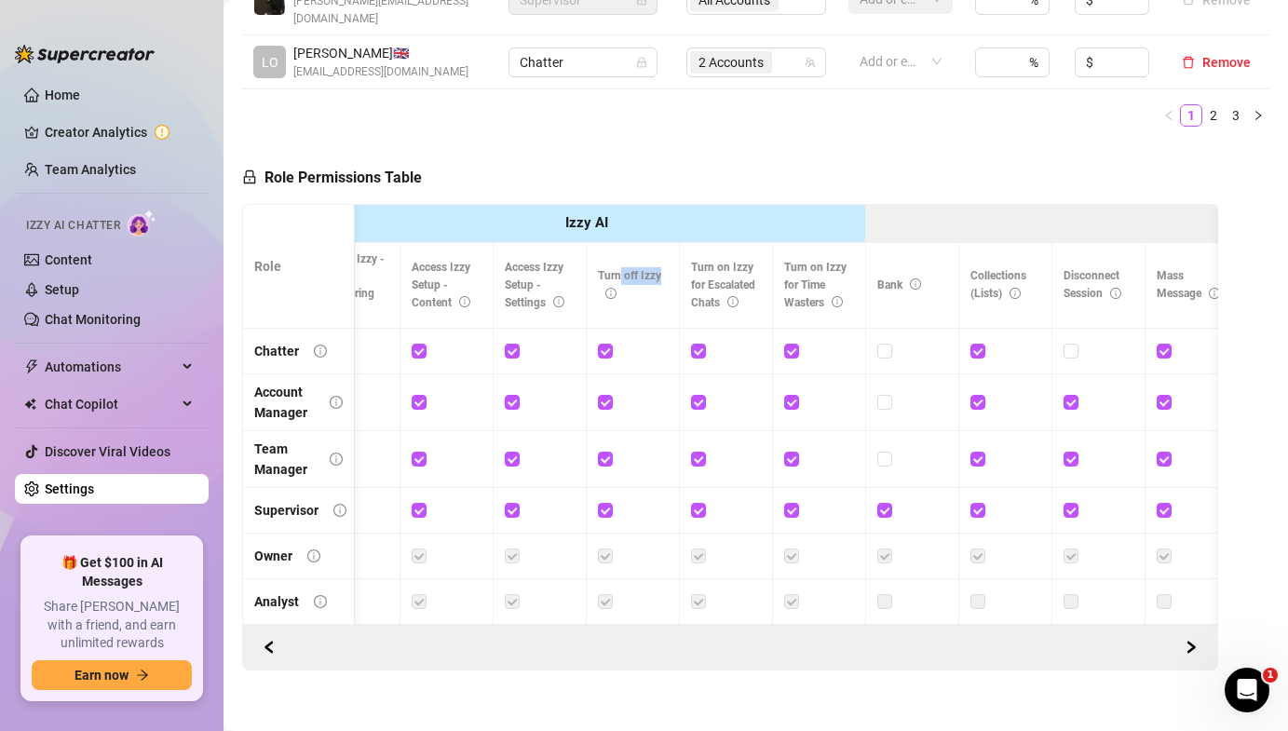
click at [618, 269] on span "Turn off Izzy" at bounding box center [629, 284] width 63 height 31
drag, startPoint x: 593, startPoint y: 258, endPoint x: 686, endPoint y: 256, distance: 93.1
drag, startPoint x: 550, startPoint y: 289, endPoint x: 505, endPoint y: 252, distance: 58.3
click at [505, 261] on span "Access Izzy Setup - Settings" at bounding box center [535, 285] width 60 height 48
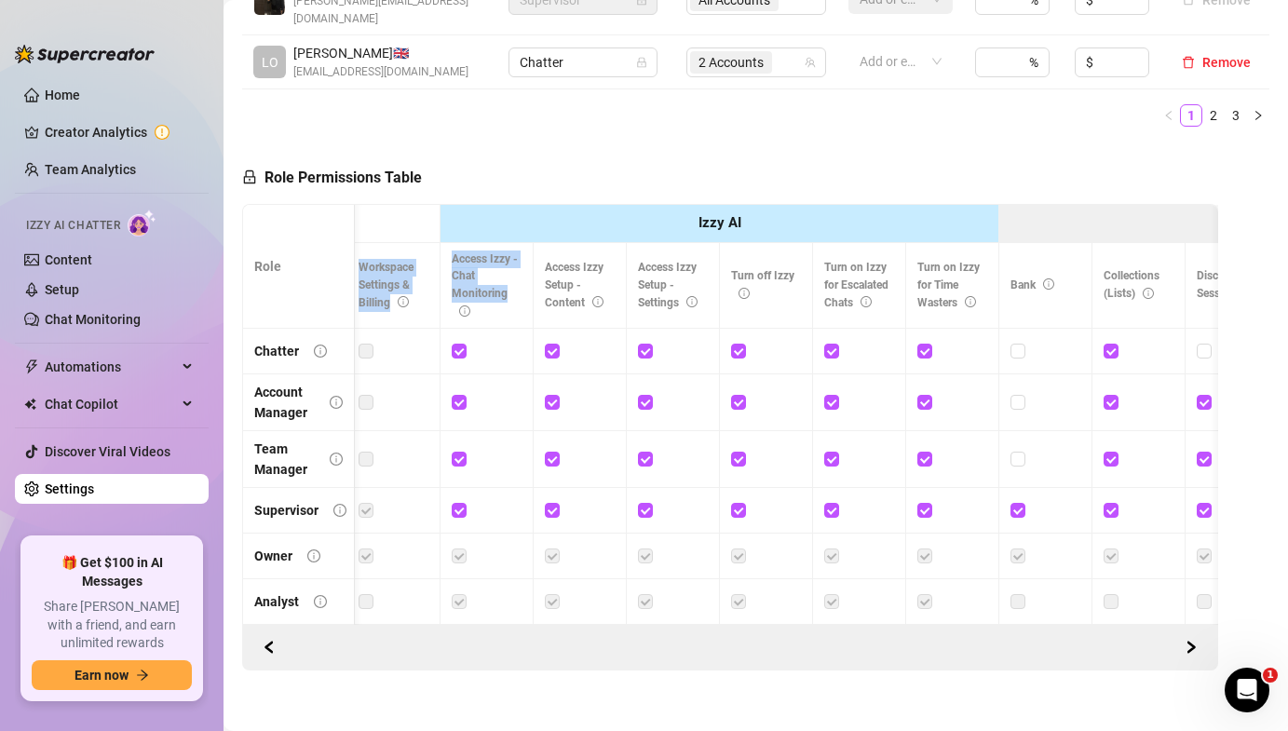
drag, startPoint x: 510, startPoint y: 280, endPoint x: 427, endPoint y: 231, distance: 96.5
click at [525, 243] on th "Access Izzy - Chat Monitoring" at bounding box center [486, 286] width 93 height 86
drag, startPoint x: 534, startPoint y: 236, endPoint x: 592, endPoint y: 285, distance: 76.7
click at [592, 285] on th "Access Izzy Setup - Content" at bounding box center [580, 286] width 93 height 86
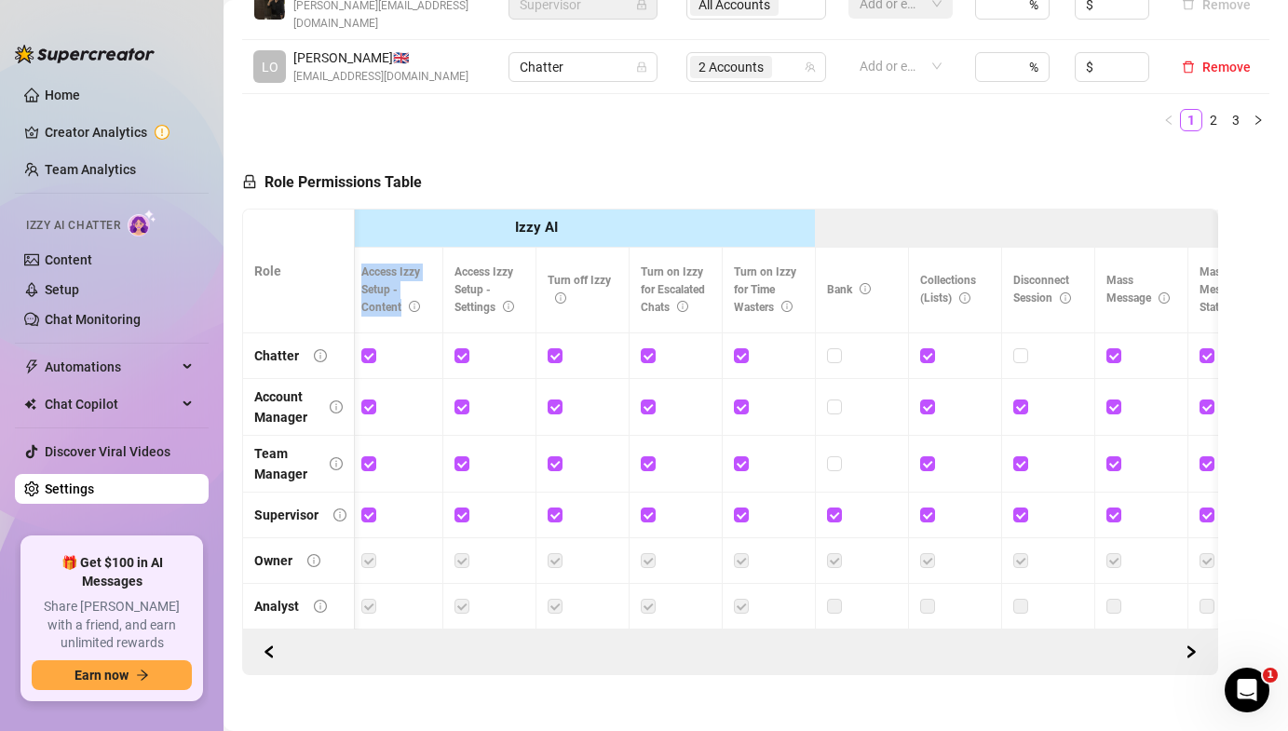
scroll to position [0, 506]
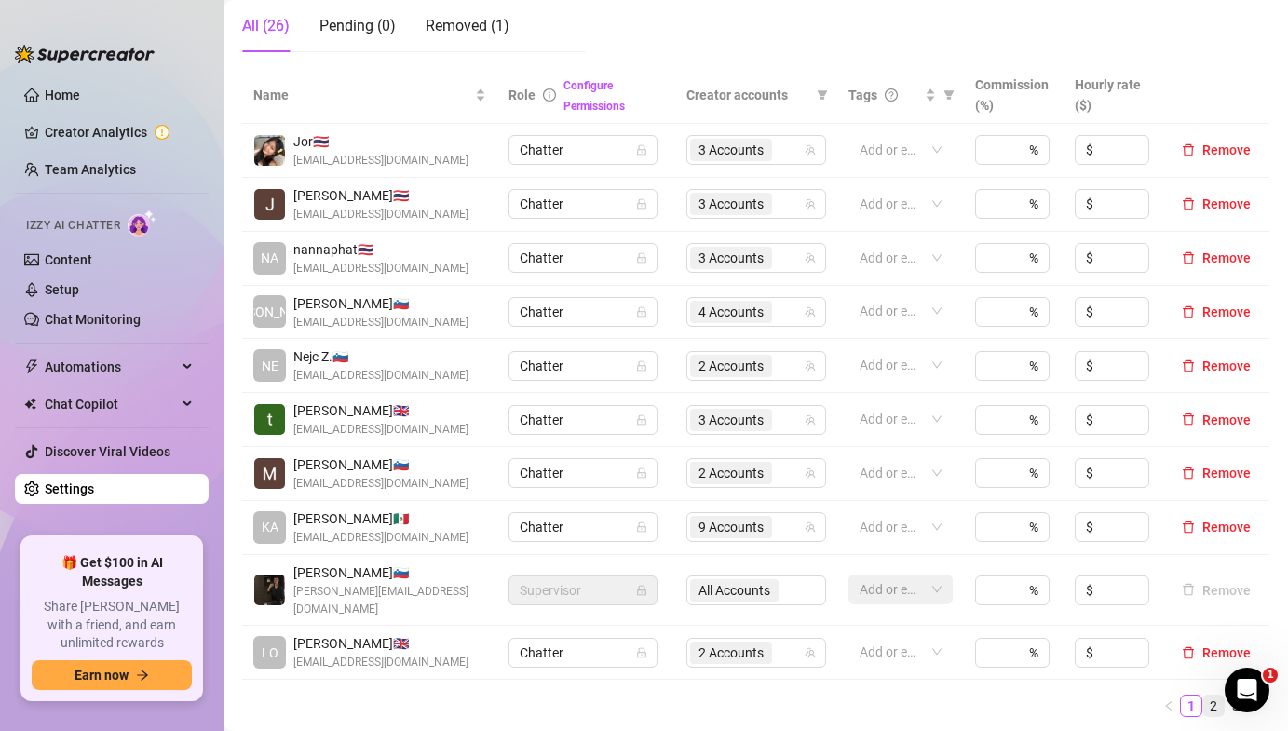
click at [1210, 696] on link "2" at bounding box center [1213, 706] width 20 height 20
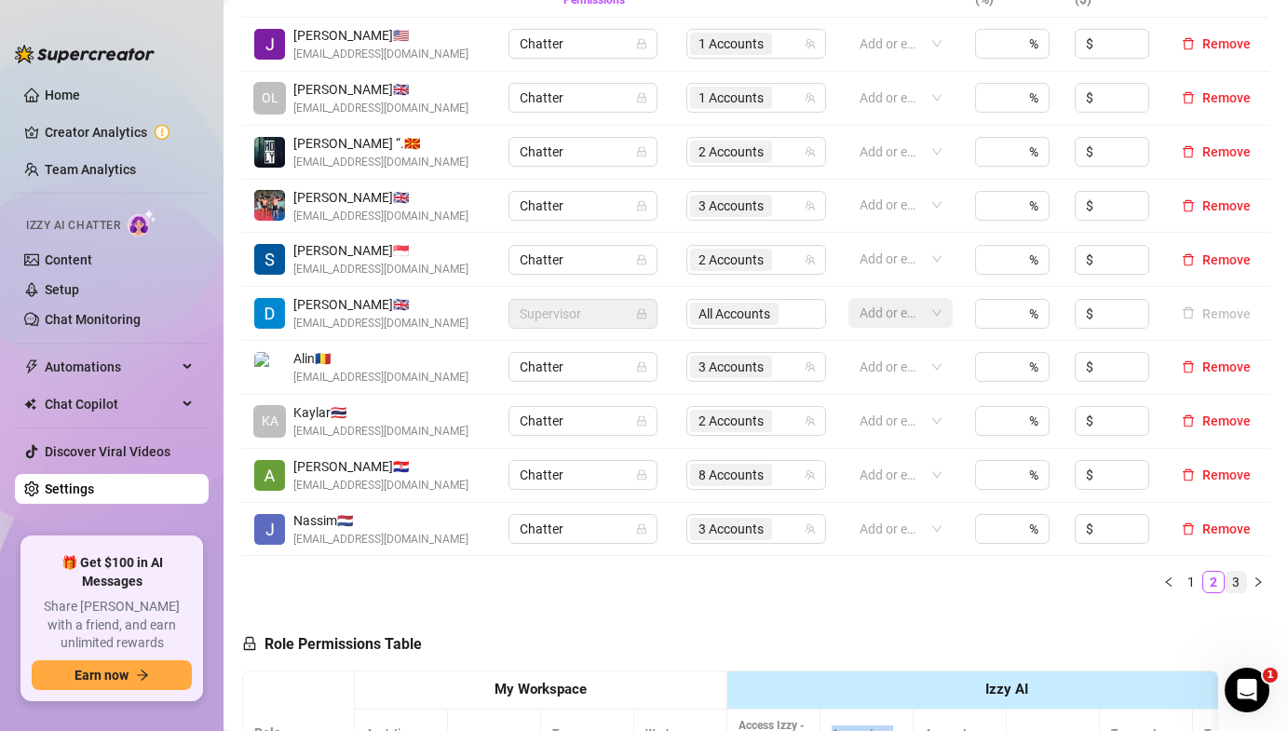
click at [1238, 583] on link "3" at bounding box center [1236, 582] width 20 height 20
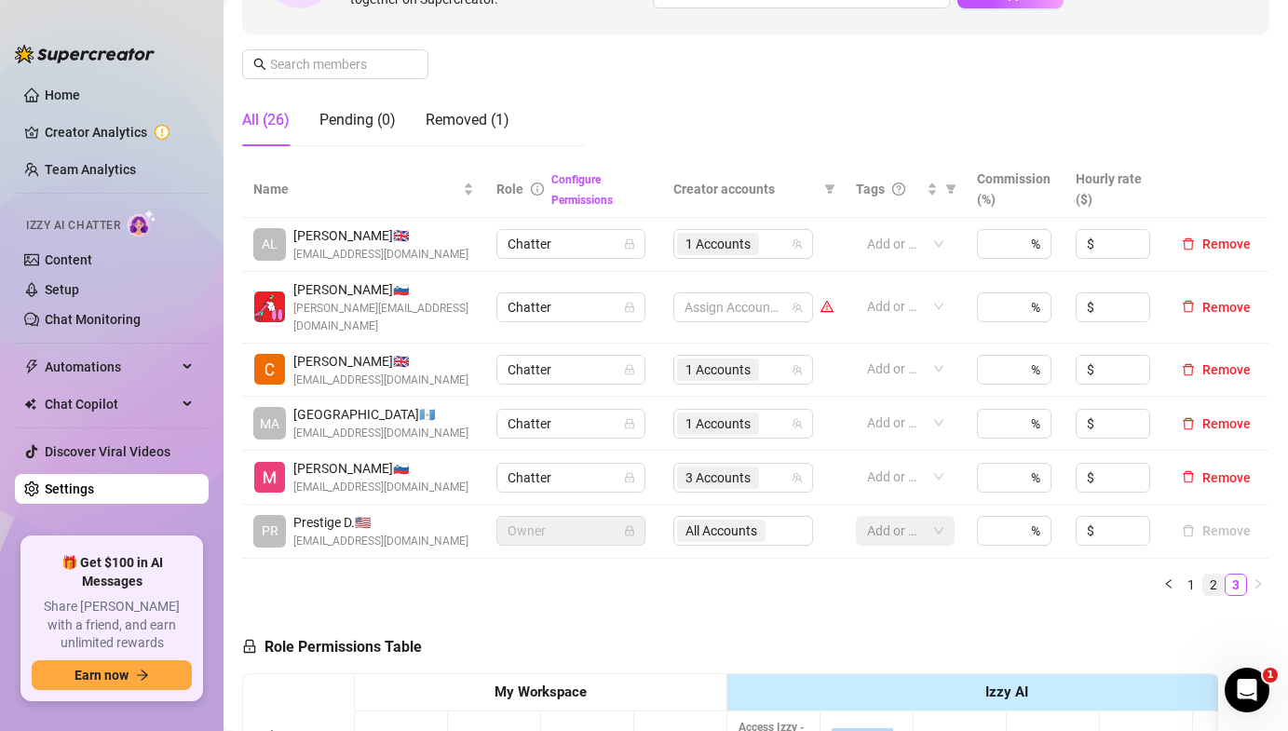
click at [1213, 575] on link "2" at bounding box center [1213, 585] width 20 height 20
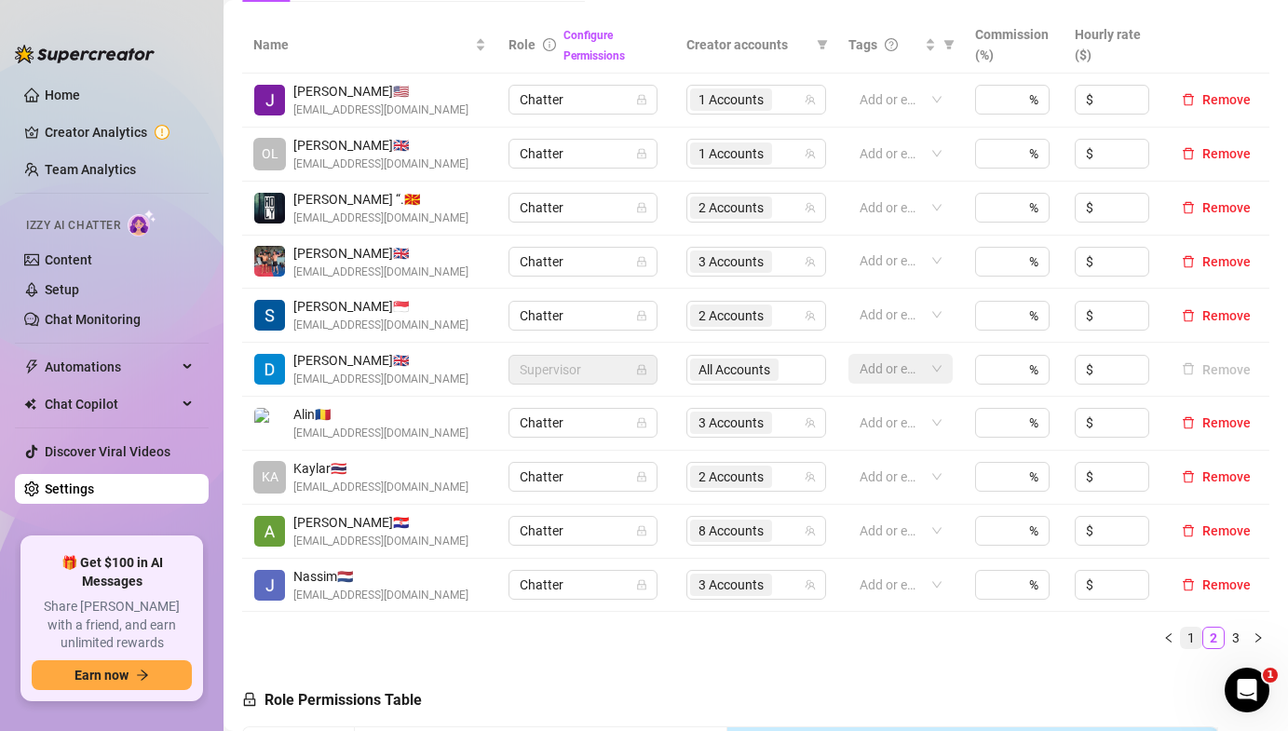
click at [1195, 644] on link "1" at bounding box center [1191, 638] width 20 height 20
